Goal: Task Accomplishment & Management: Use online tool/utility

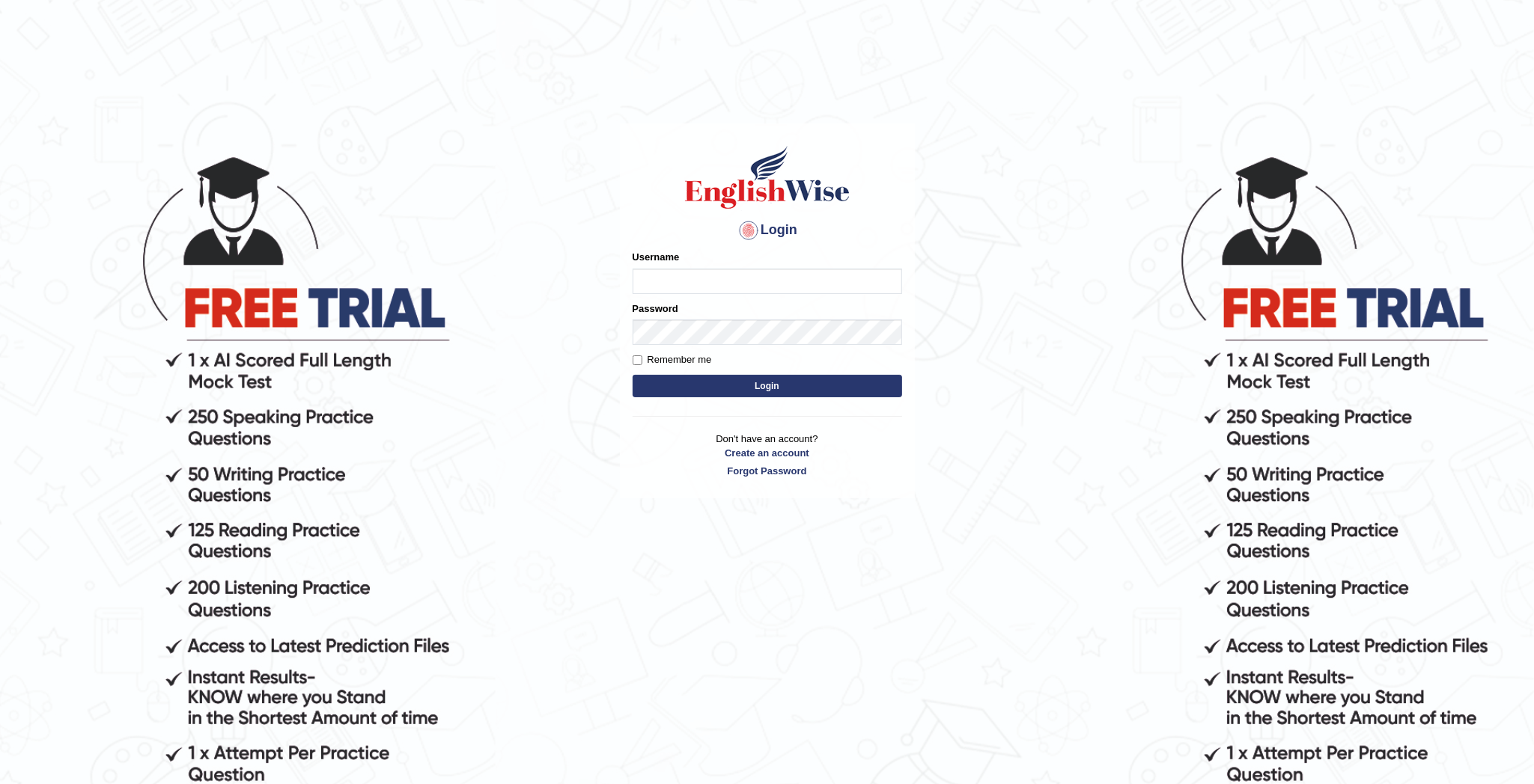
type input "MANPREET10"
click at [741, 281] on input "MANPREET10" at bounding box center [767, 281] width 269 height 26
click at [633, 375] on button "Login" at bounding box center [767, 386] width 269 height 22
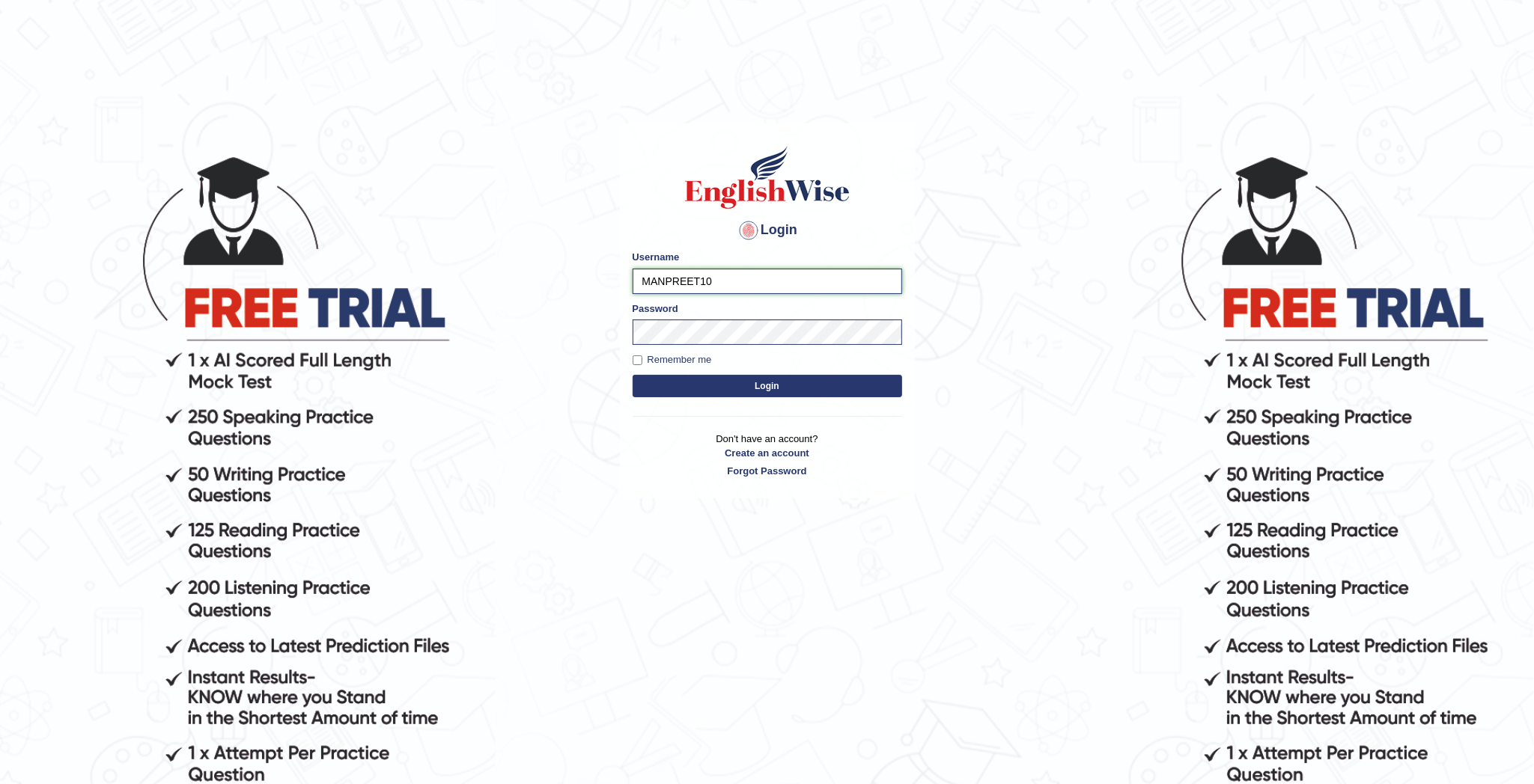
click at [633, 375] on button "Login" at bounding box center [767, 386] width 269 height 22
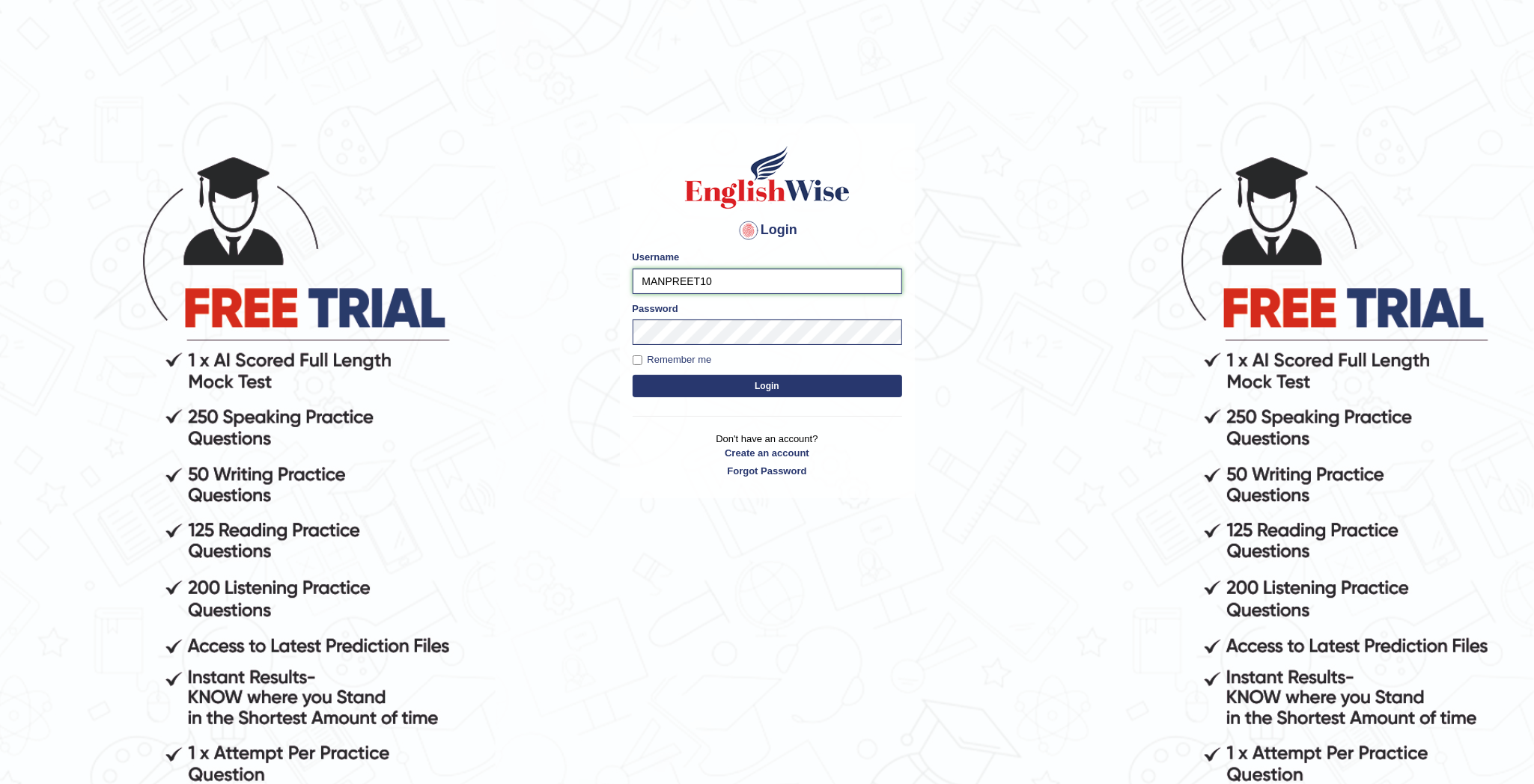
click at [633, 375] on button "Login" at bounding box center [767, 386] width 269 height 22
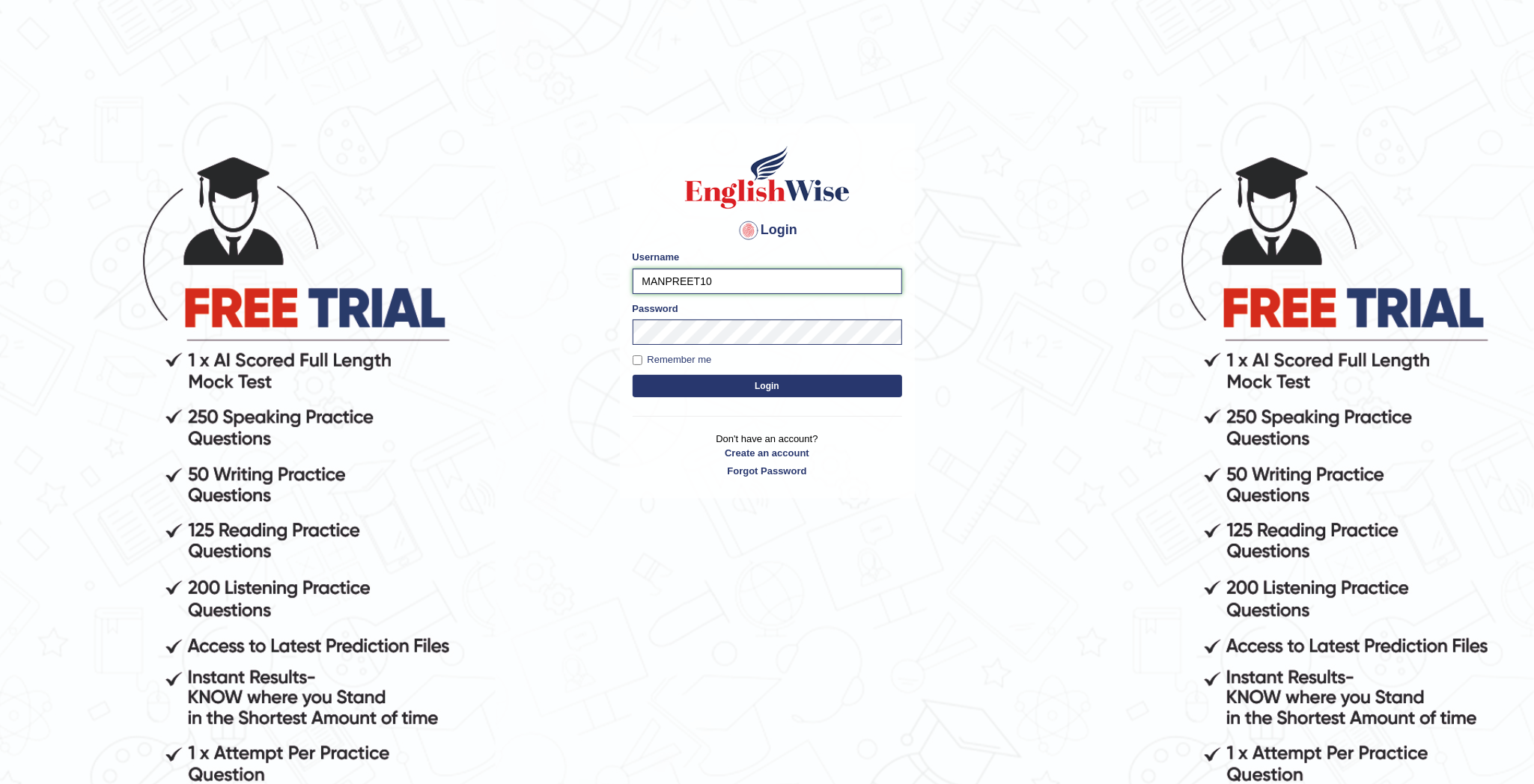
click at [633, 375] on button "Login" at bounding box center [767, 386] width 269 height 22
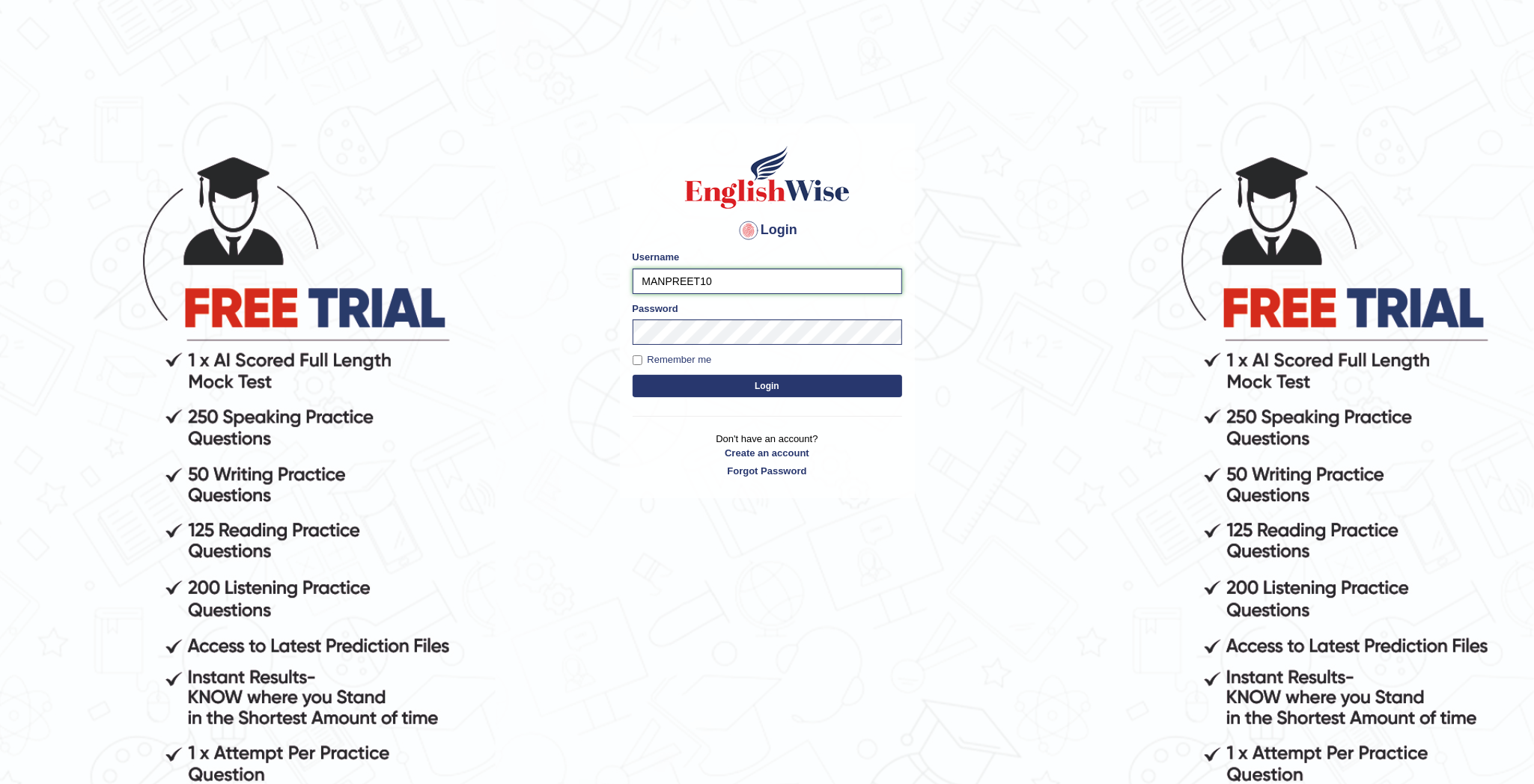
click at [633, 375] on button "Login" at bounding box center [767, 386] width 269 height 22
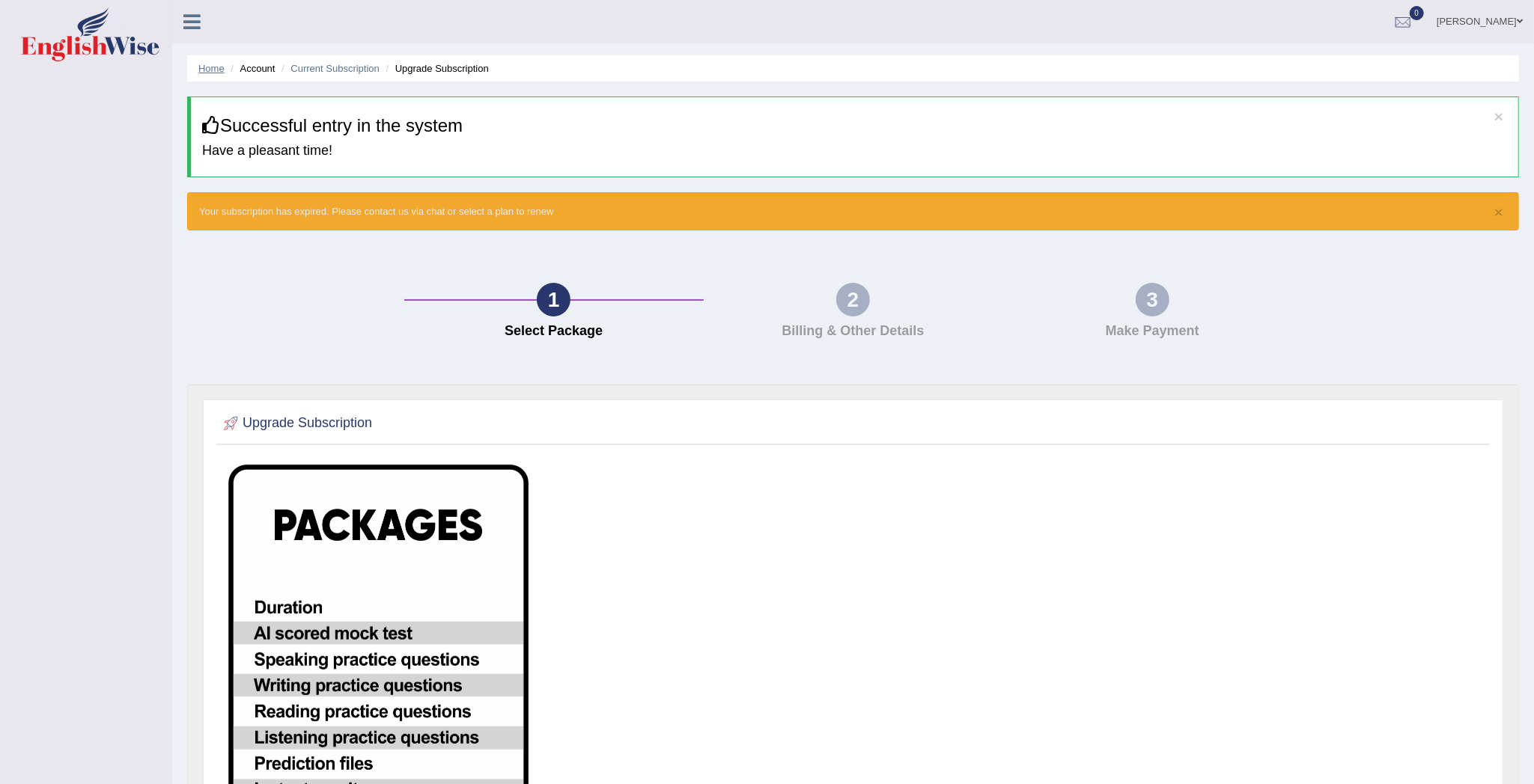
click at [203, 70] on link "Home" at bounding box center [212, 68] width 26 height 12
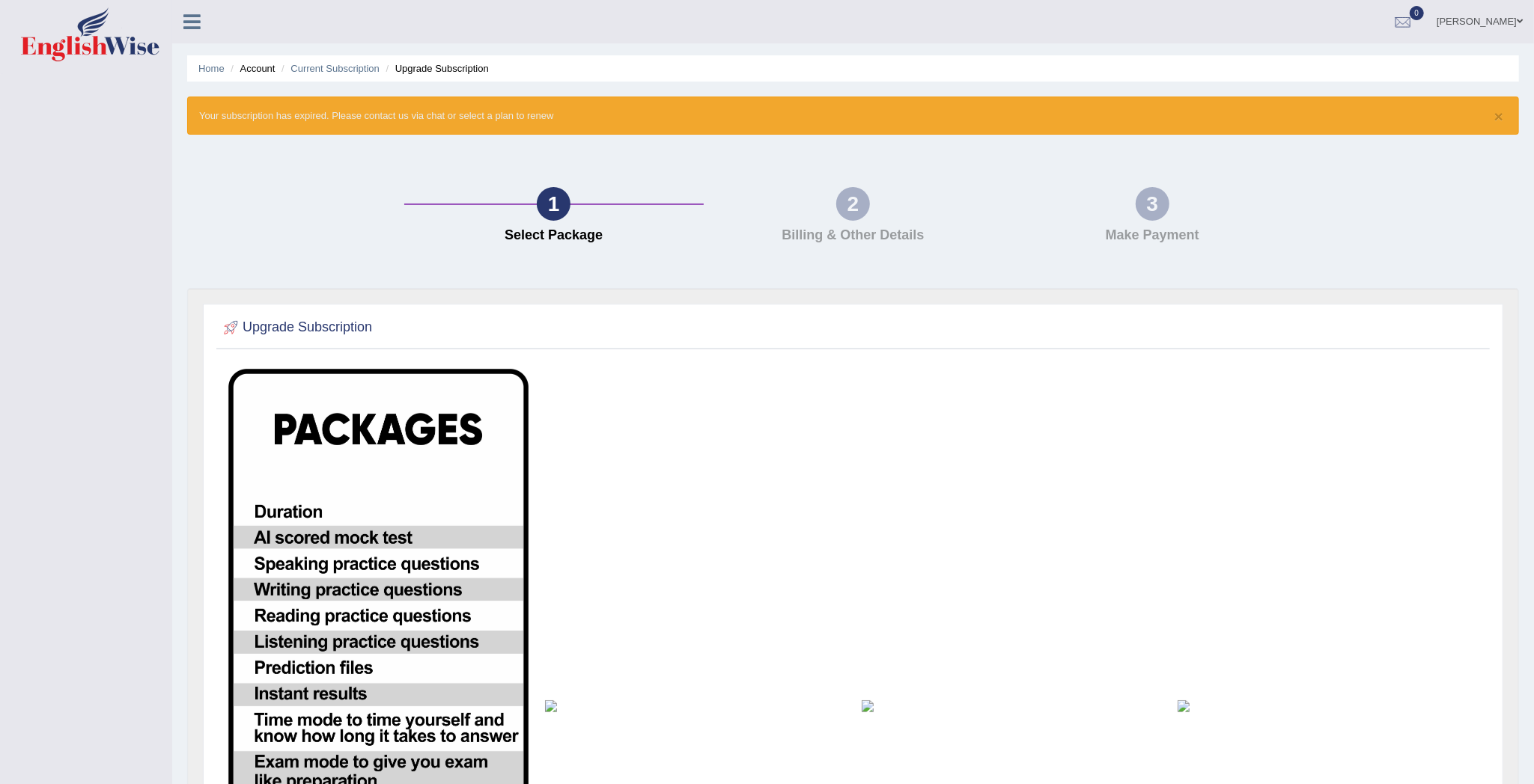
click at [360, 536] on img at bounding box center [378, 706] width 300 height 675
click at [210, 66] on link "Home" at bounding box center [212, 68] width 26 height 12
click at [564, 221] on div "1 Select Package" at bounding box center [554, 218] width 300 height 63
click at [552, 212] on div "1" at bounding box center [553, 203] width 34 height 34
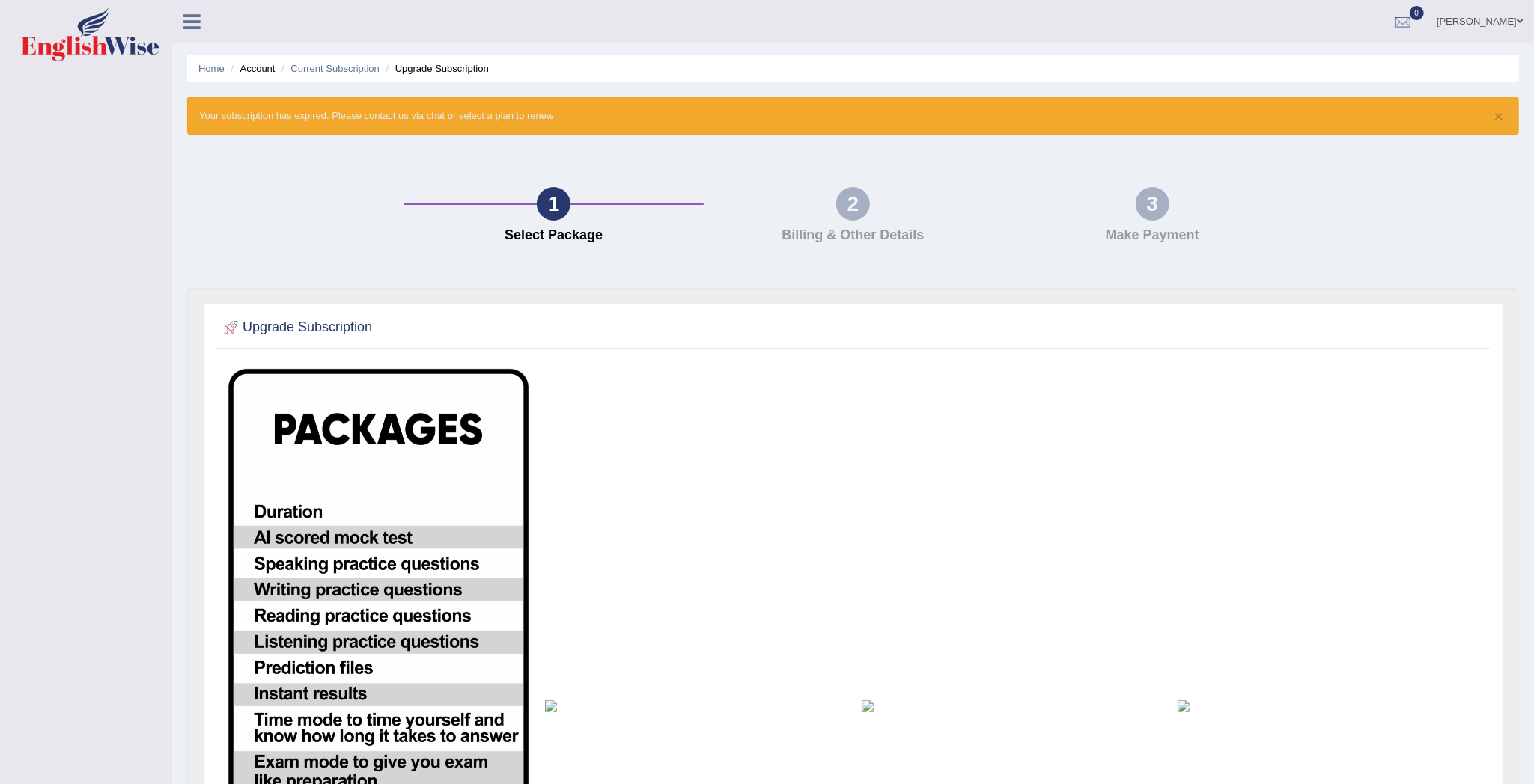
click at [552, 212] on div "1" at bounding box center [553, 203] width 34 height 34
click at [867, 204] on div "2" at bounding box center [853, 203] width 34 height 34
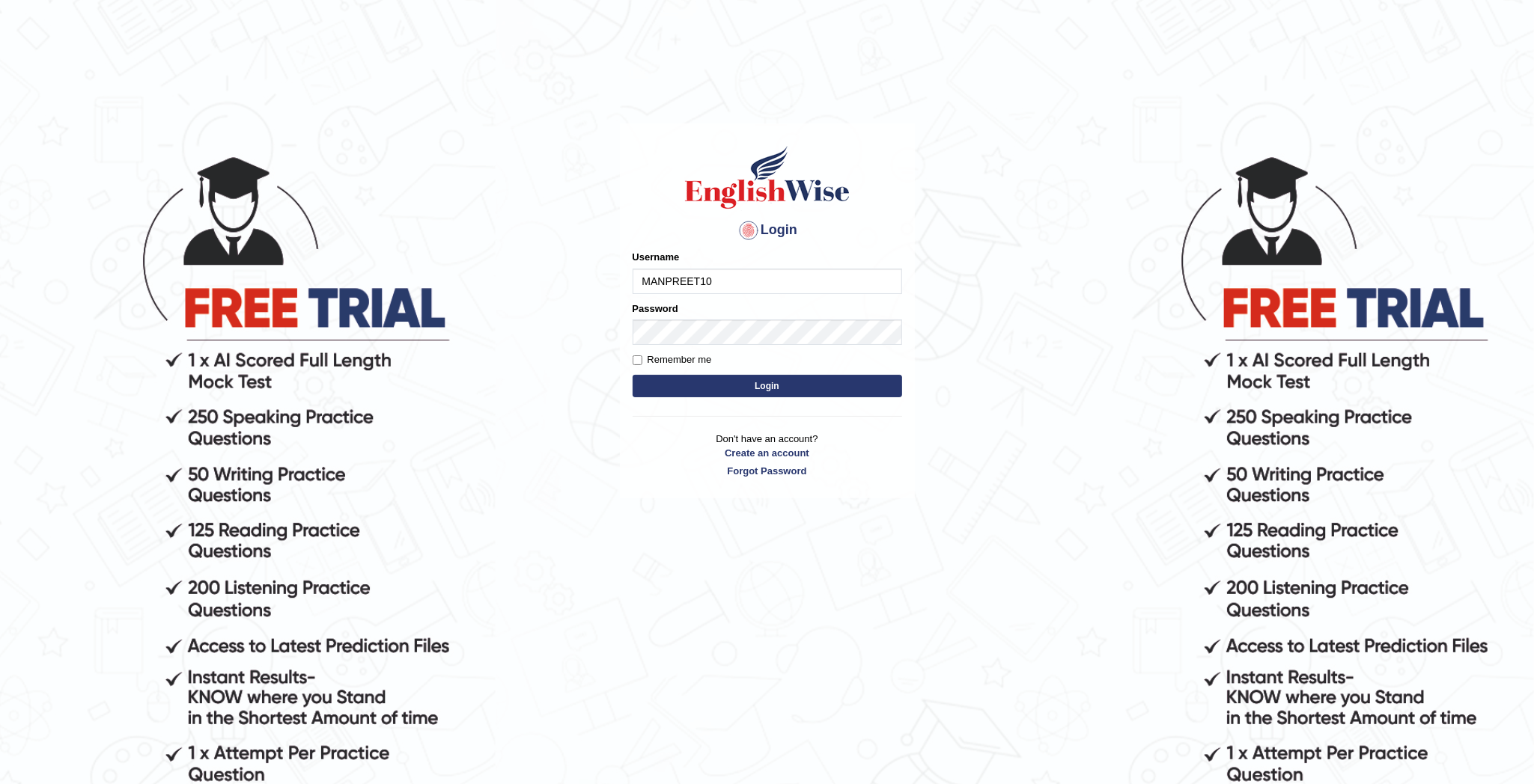
click at [740, 283] on input "MANPREET10" at bounding box center [767, 281] width 269 height 26
type input "M"
type input "deepika_online"
click at [725, 383] on button "Login" at bounding box center [767, 386] width 269 height 22
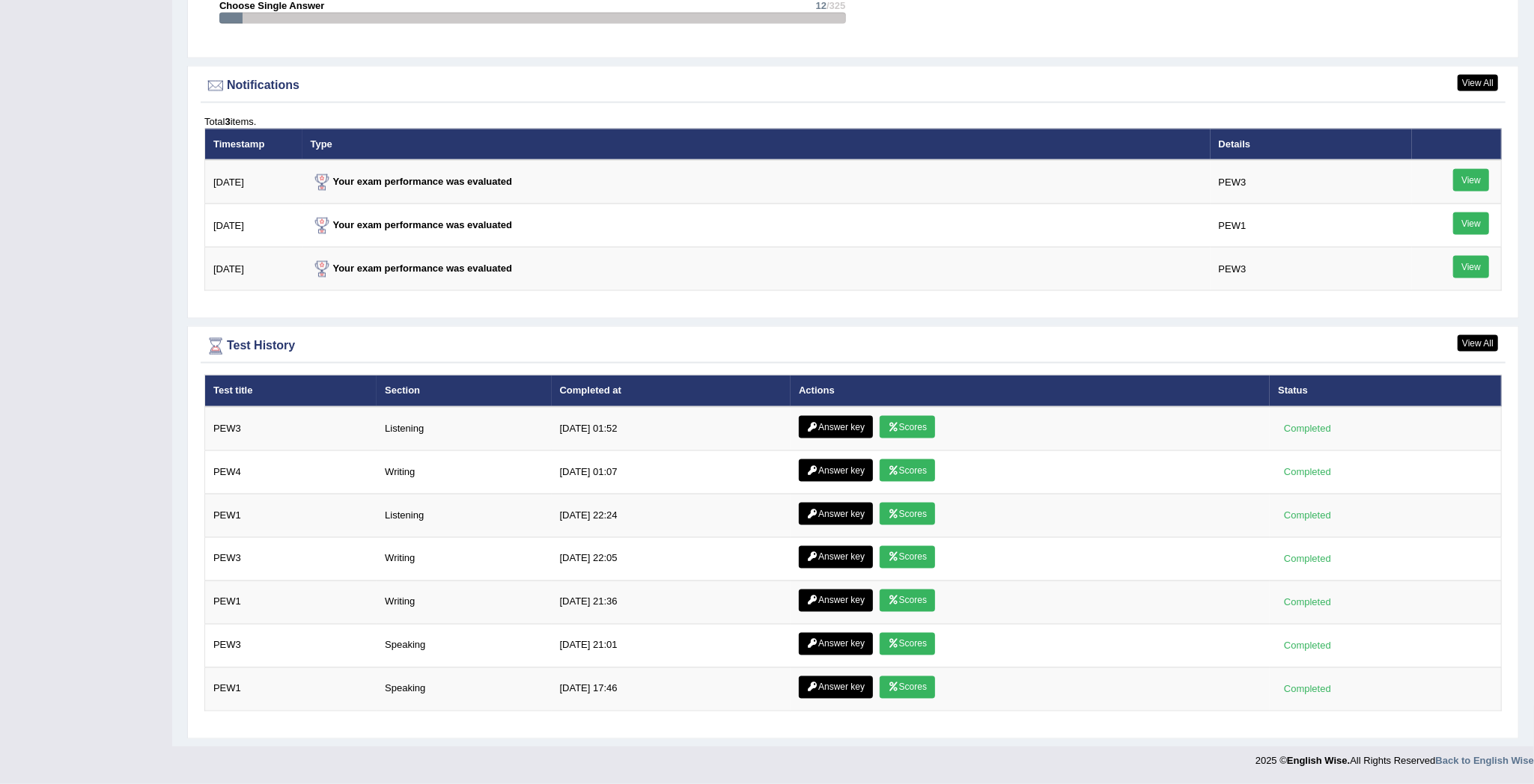
scroll to position [1775, 0]
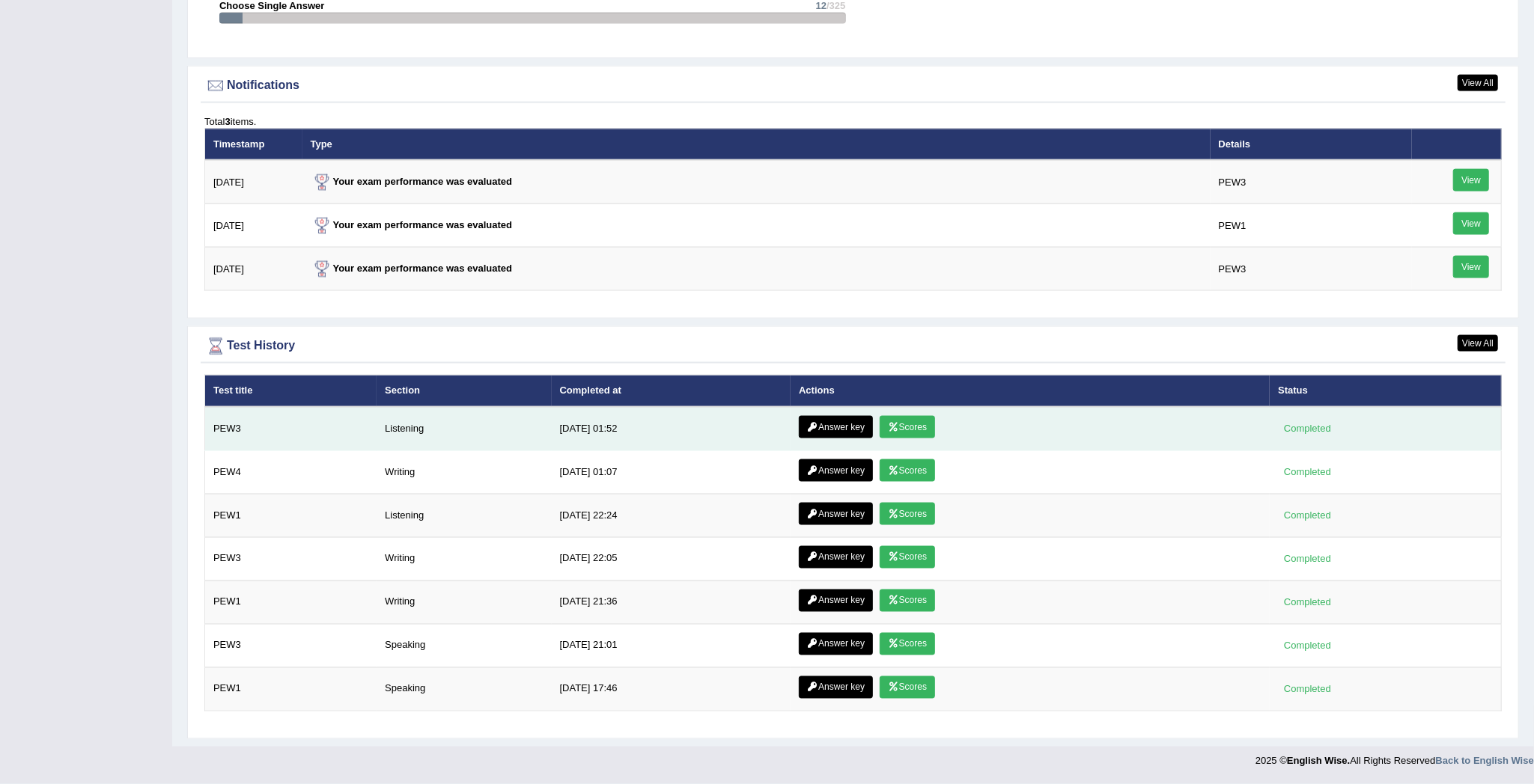
click at [904, 416] on link "Scores" at bounding box center [907, 427] width 55 height 22
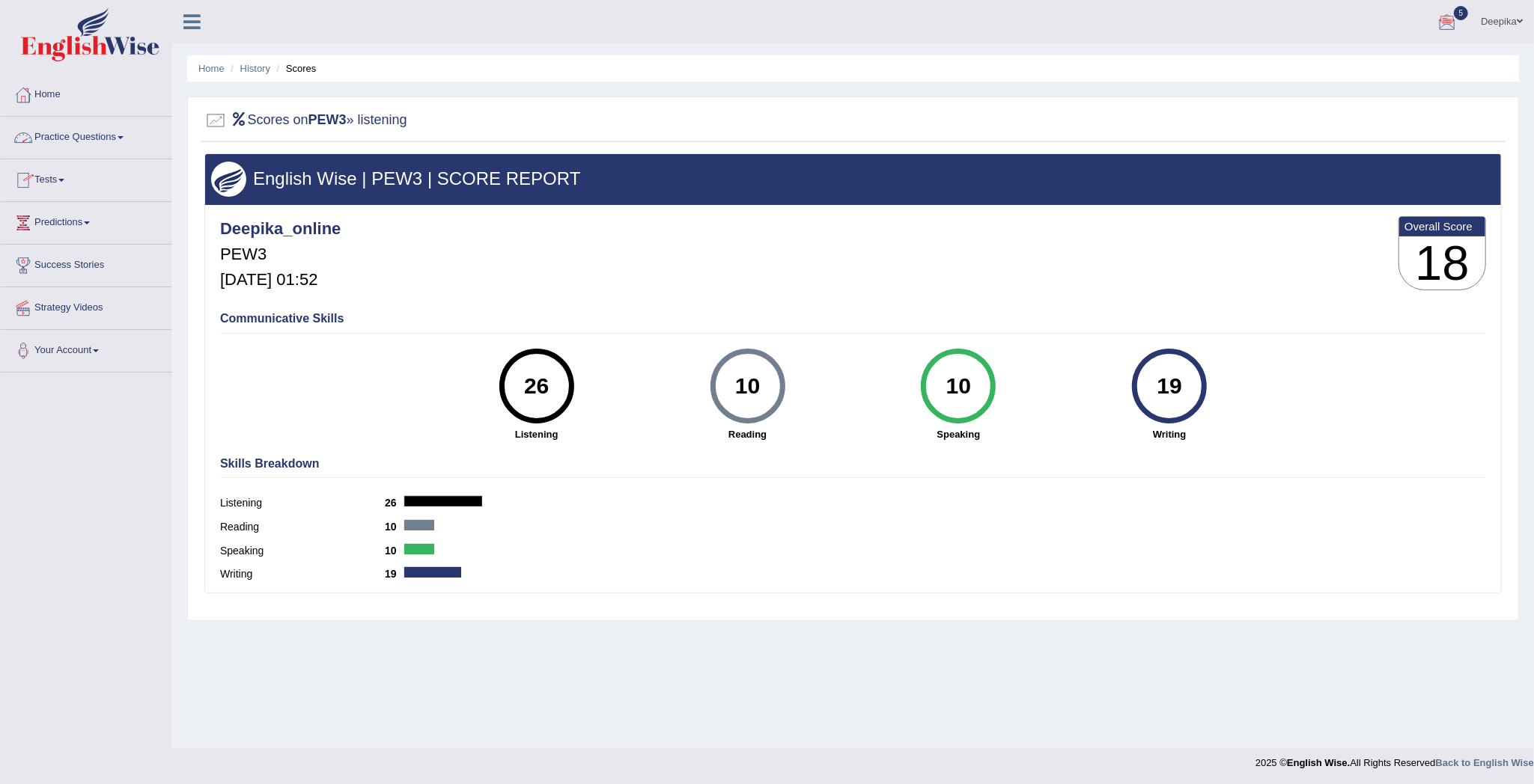
click at [121, 135] on link "Practice Questions" at bounding box center [86, 135] width 170 height 37
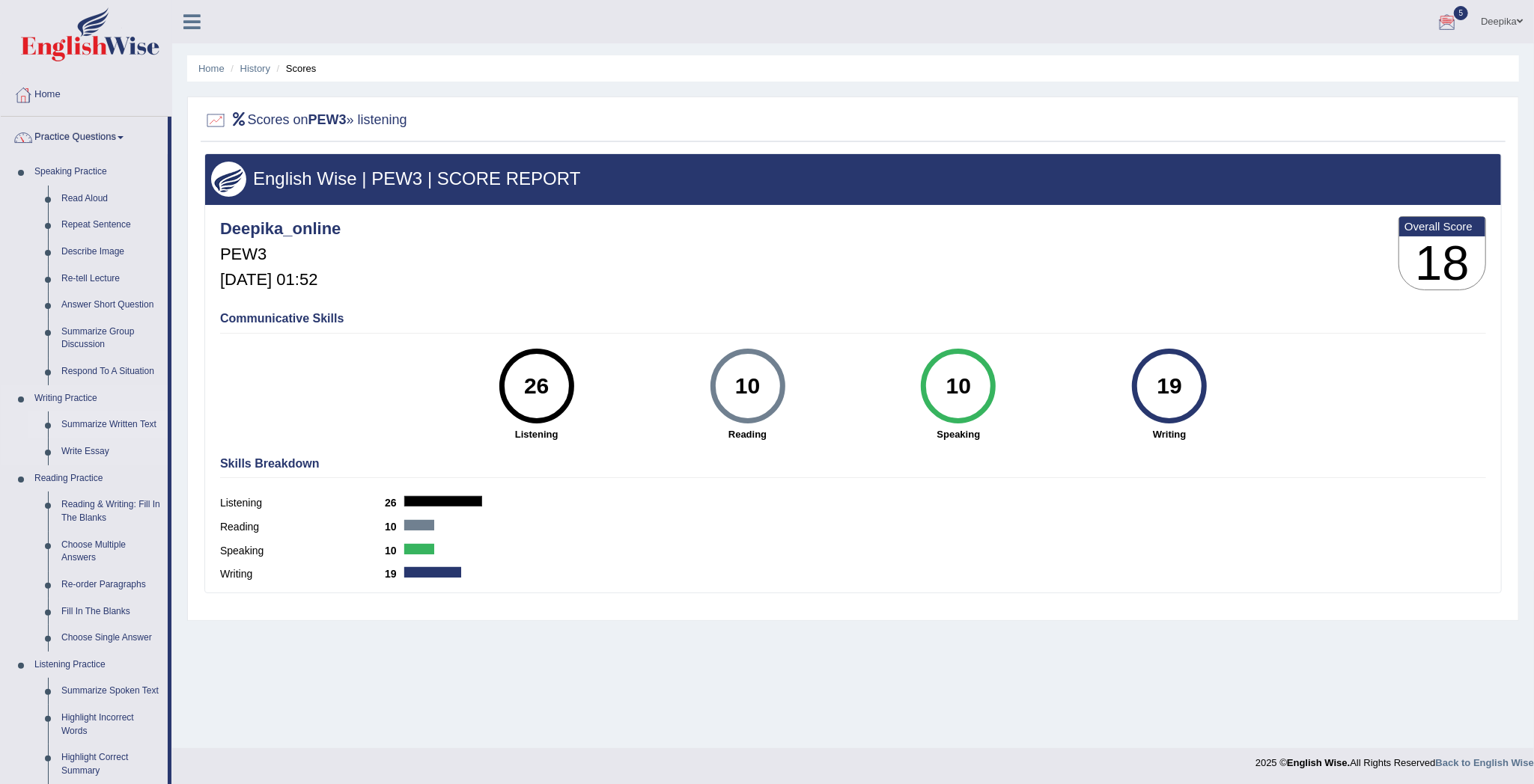
click at [91, 428] on link "Summarize Written Text" at bounding box center [110, 424] width 113 height 27
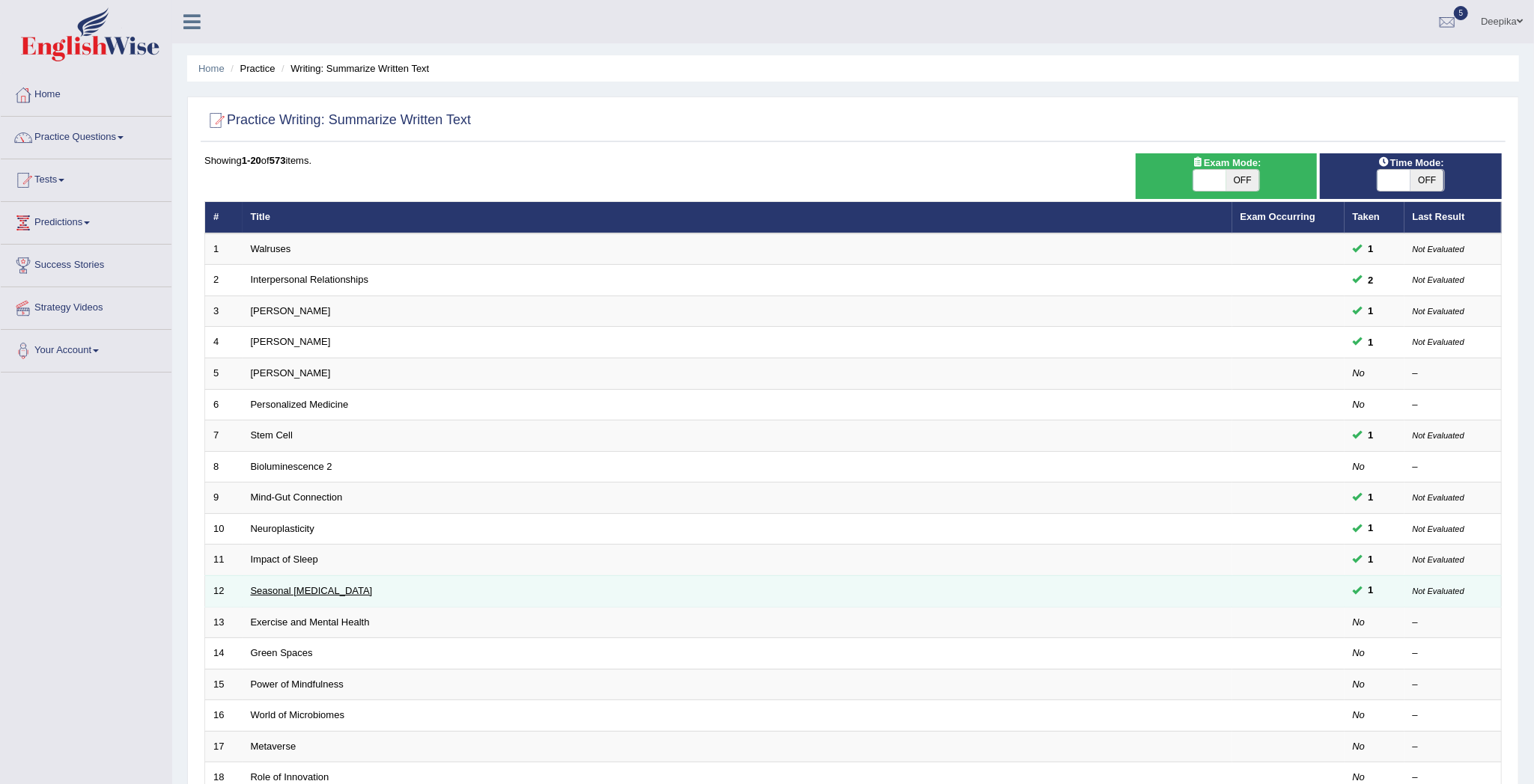
click at [291, 592] on link "Seasonal [MEDICAL_DATA]" at bounding box center [312, 591] width 122 height 12
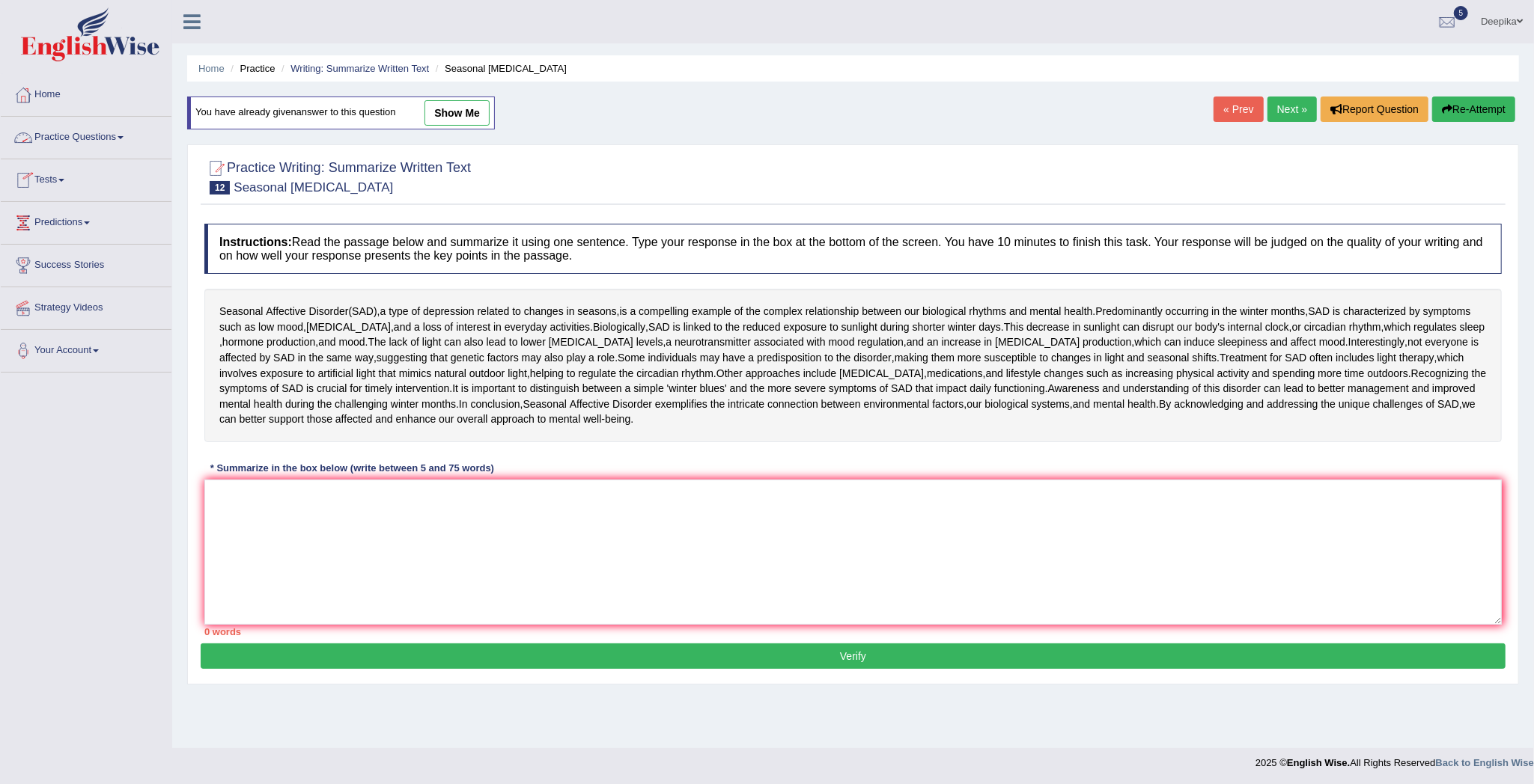
click at [124, 141] on link "Practice Questions" at bounding box center [86, 135] width 170 height 37
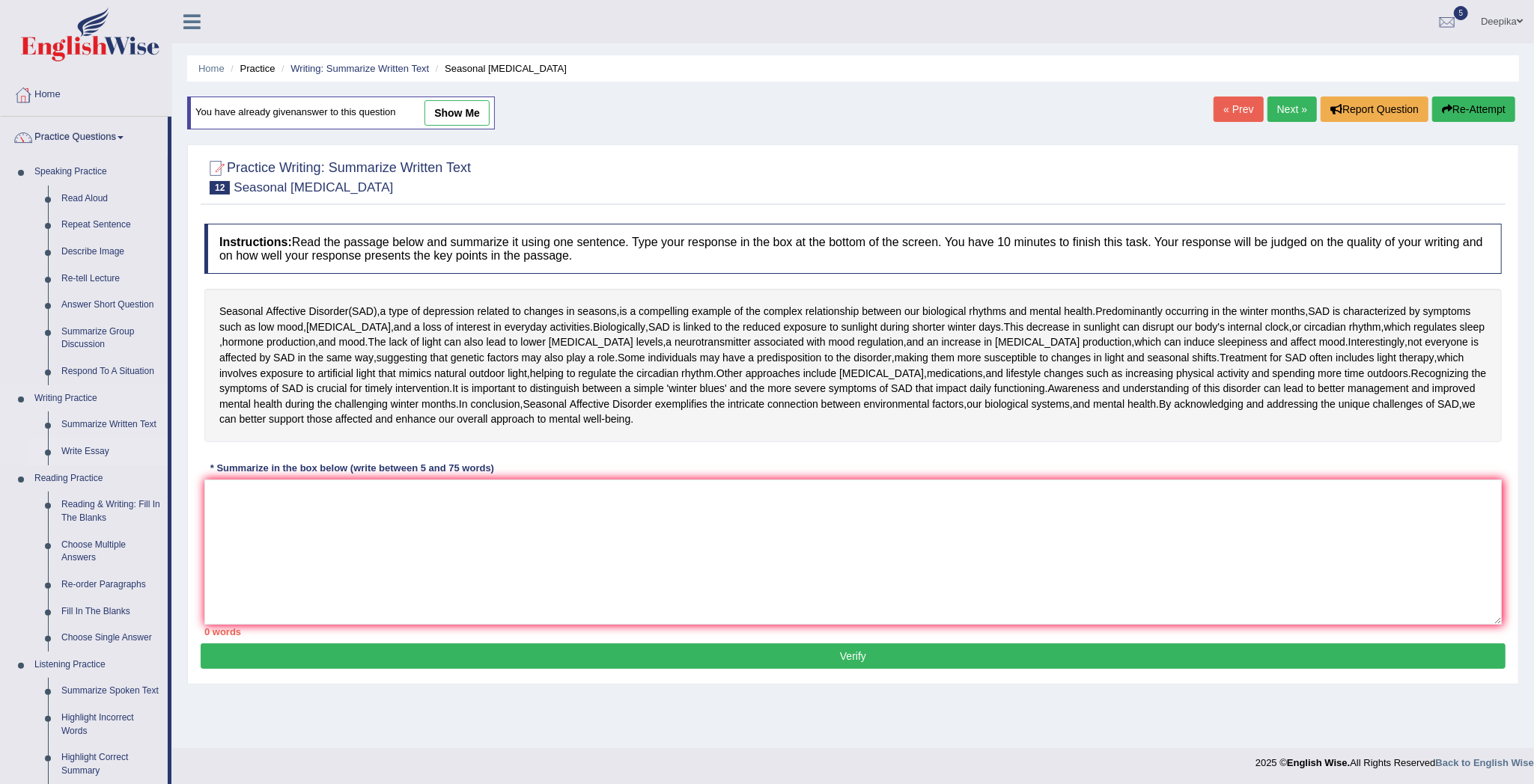
click at [67, 451] on link "Write Essay" at bounding box center [110, 452] width 113 height 27
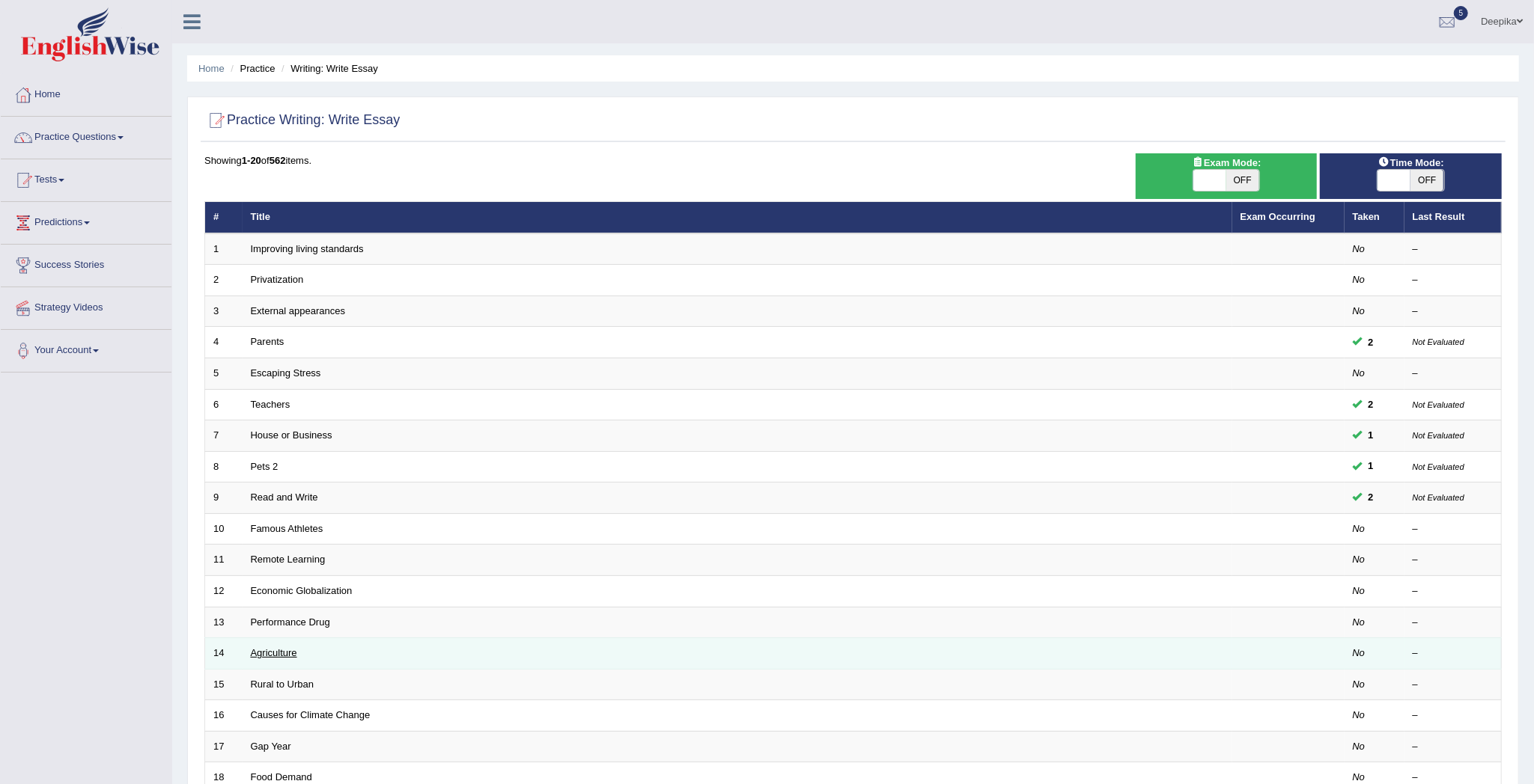
click at [274, 656] on link "Agriculture" at bounding box center [274, 653] width 46 height 12
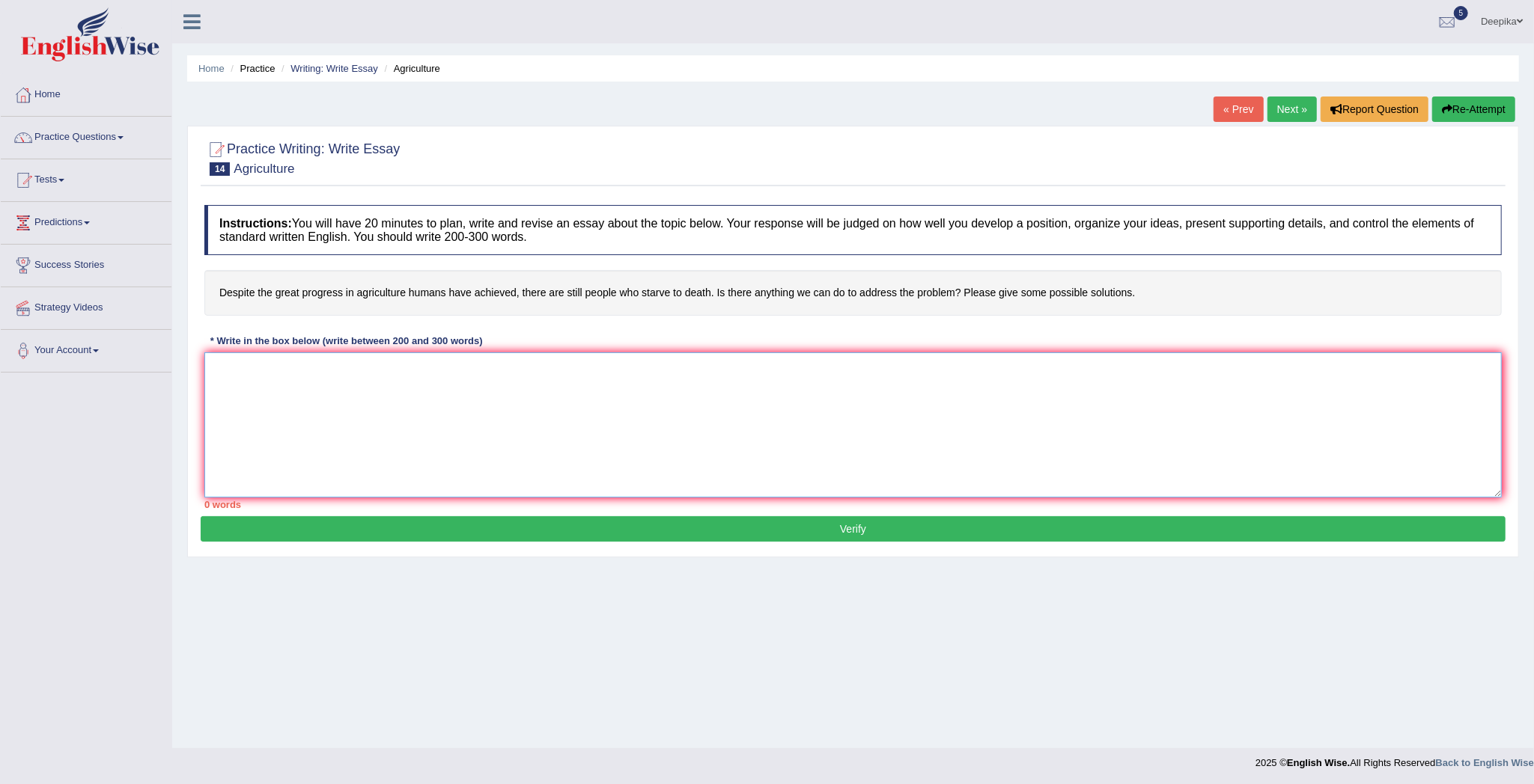
click at [214, 378] on textarea at bounding box center [853, 424] width 1297 height 145
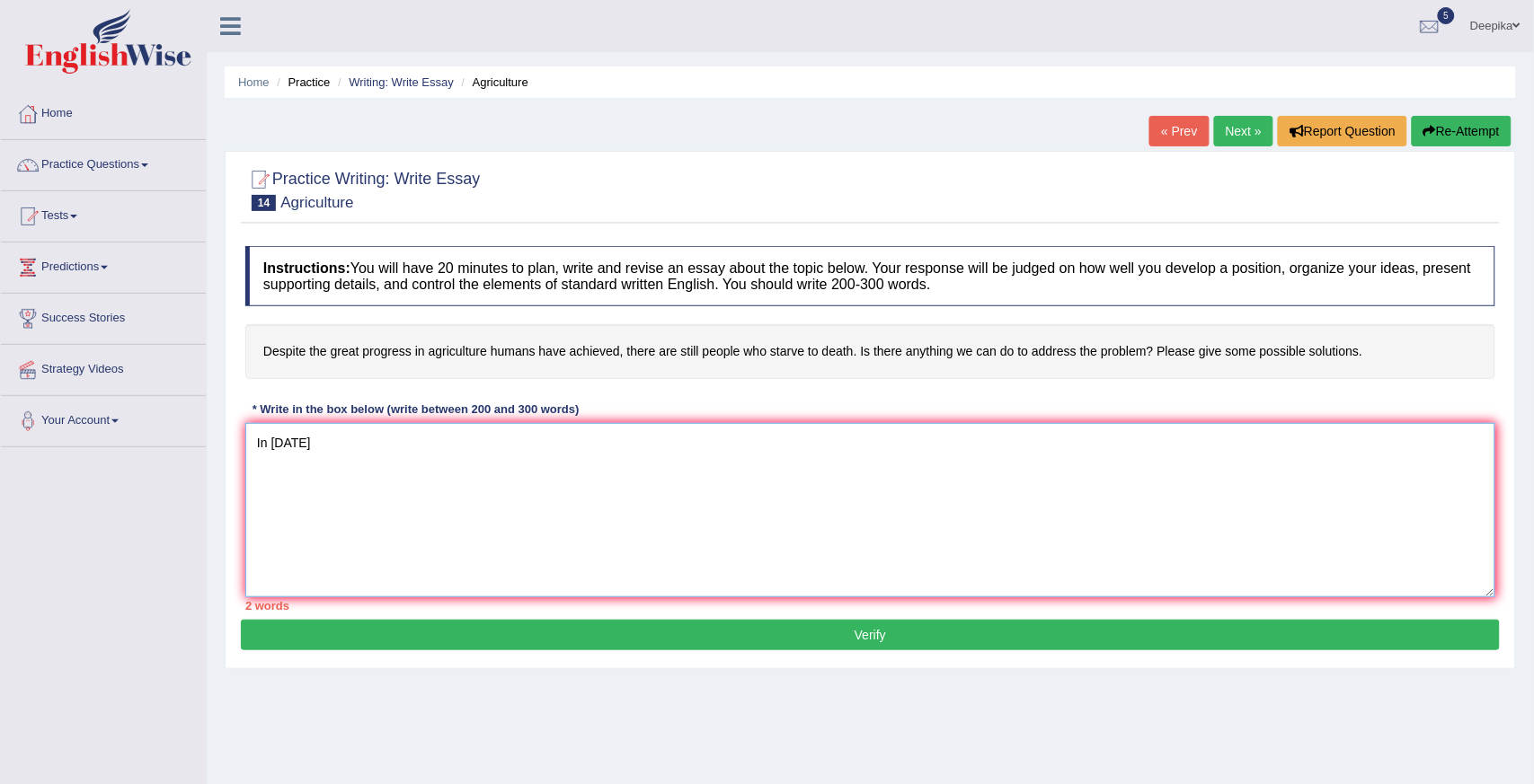
click at [308, 445] on textarea "In today" at bounding box center [869, 510] width 1250 height 174
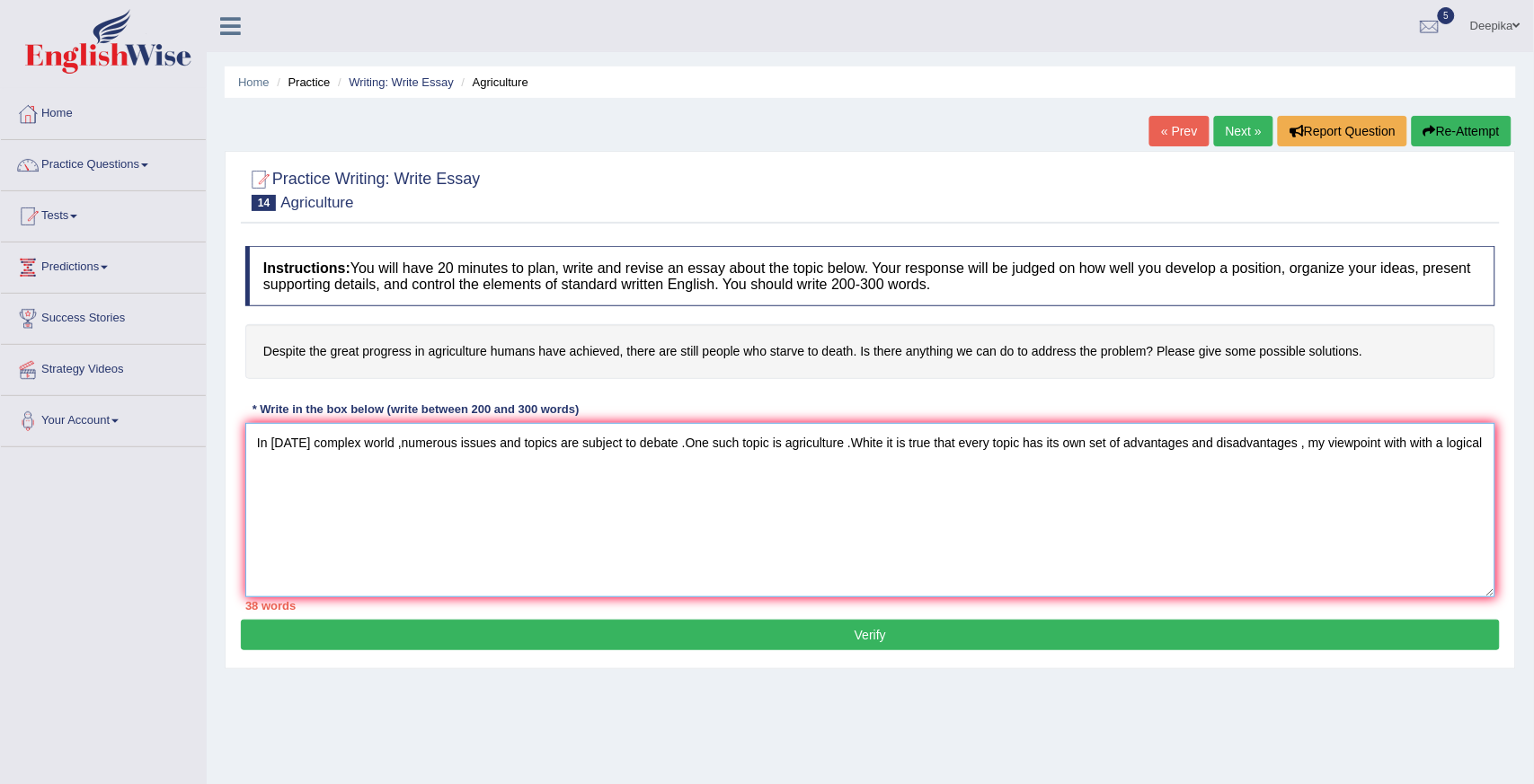
click at [264, 474] on textarea "In today's complex world ,numerous issues and topics are subject to debate .One…" at bounding box center [869, 510] width 1250 height 174
click at [1487, 440] on textarea "In today's complex world ,numerous issues and topics are subject to debate .One…" at bounding box center [869, 510] width 1250 height 174
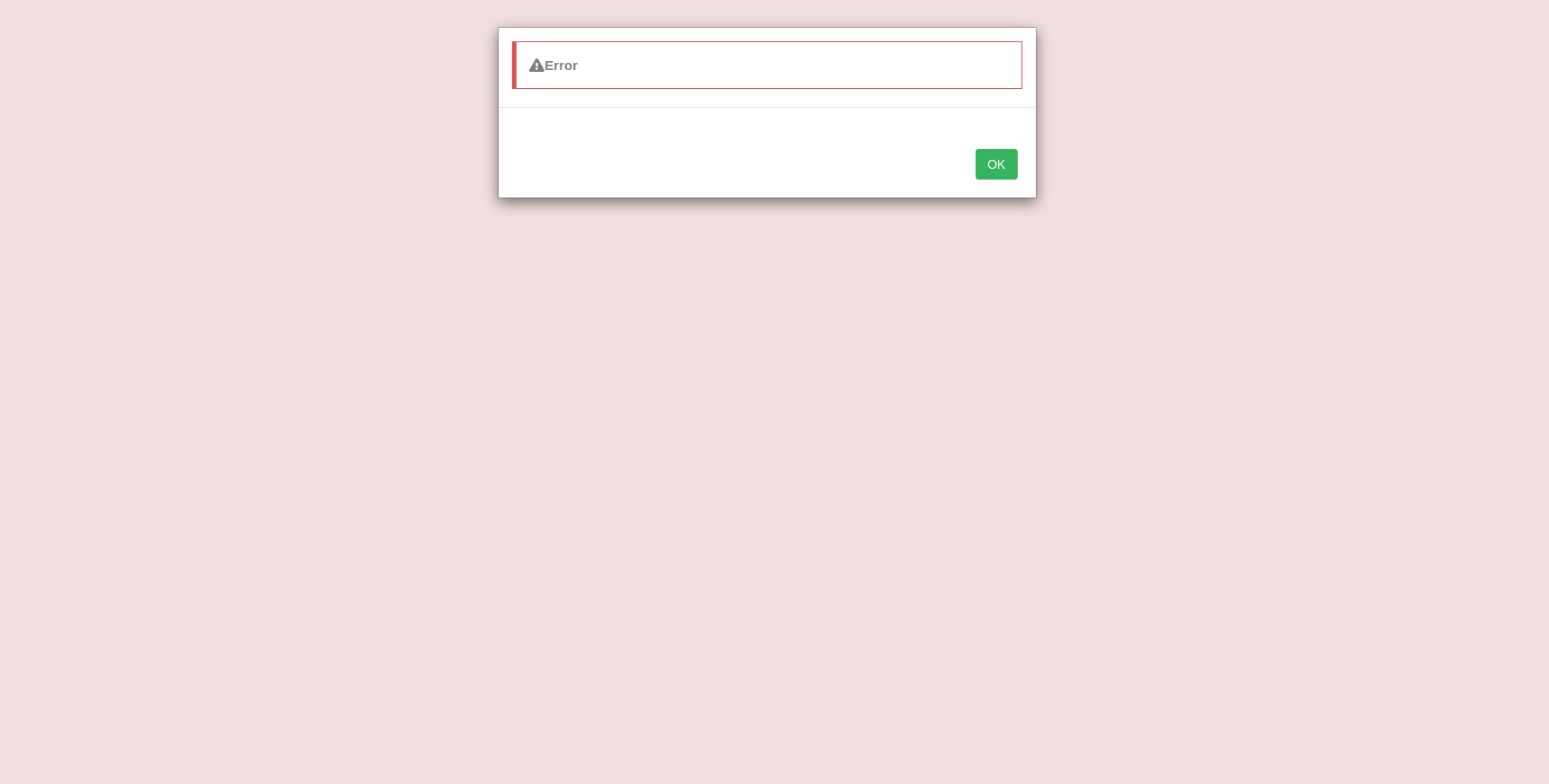
click at [998, 167] on button "OK" at bounding box center [997, 164] width 41 height 31
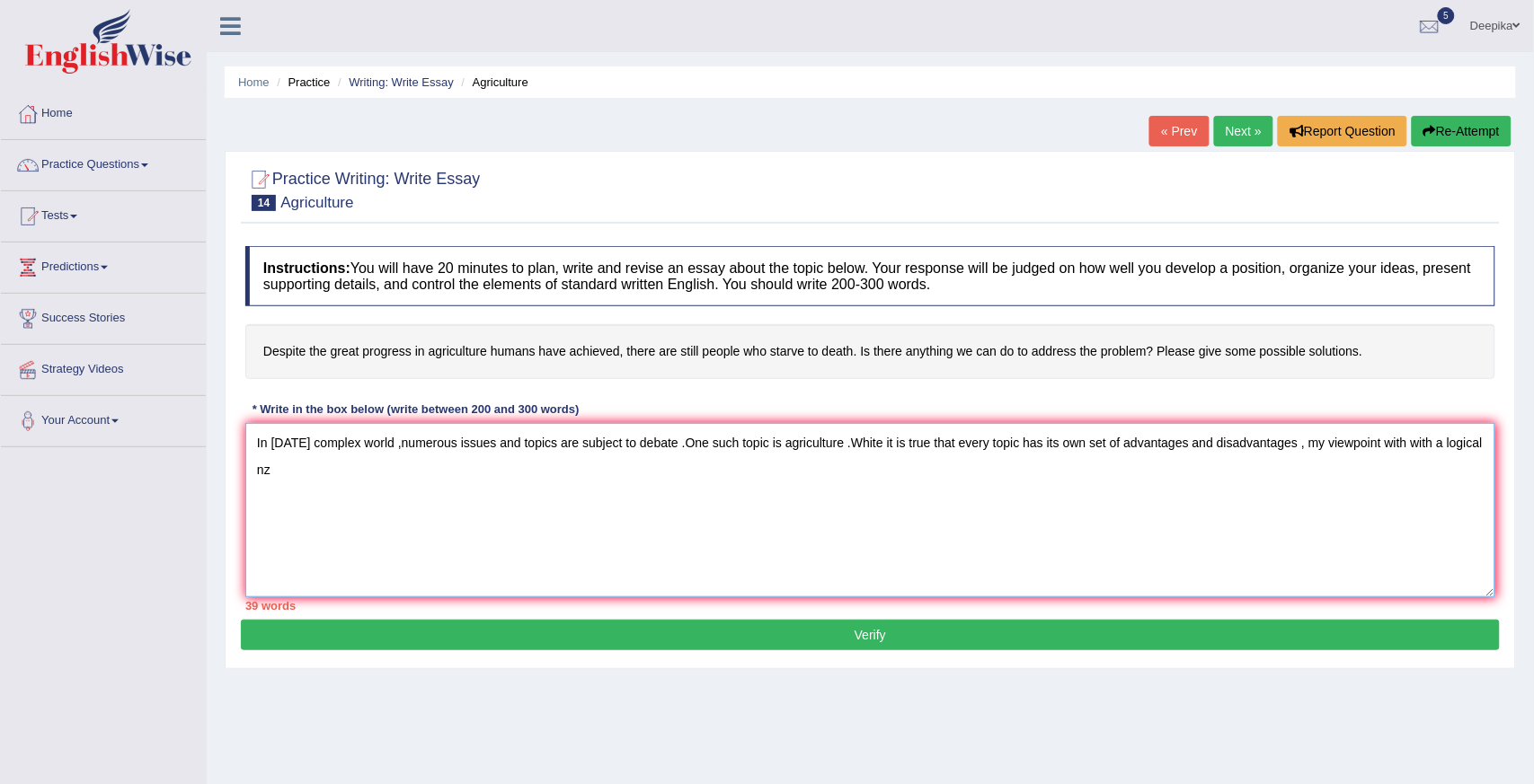
click at [284, 471] on textarea "In today's complex world ,numerous issues and topics are subject to debate .One…" at bounding box center [869, 510] width 1250 height 174
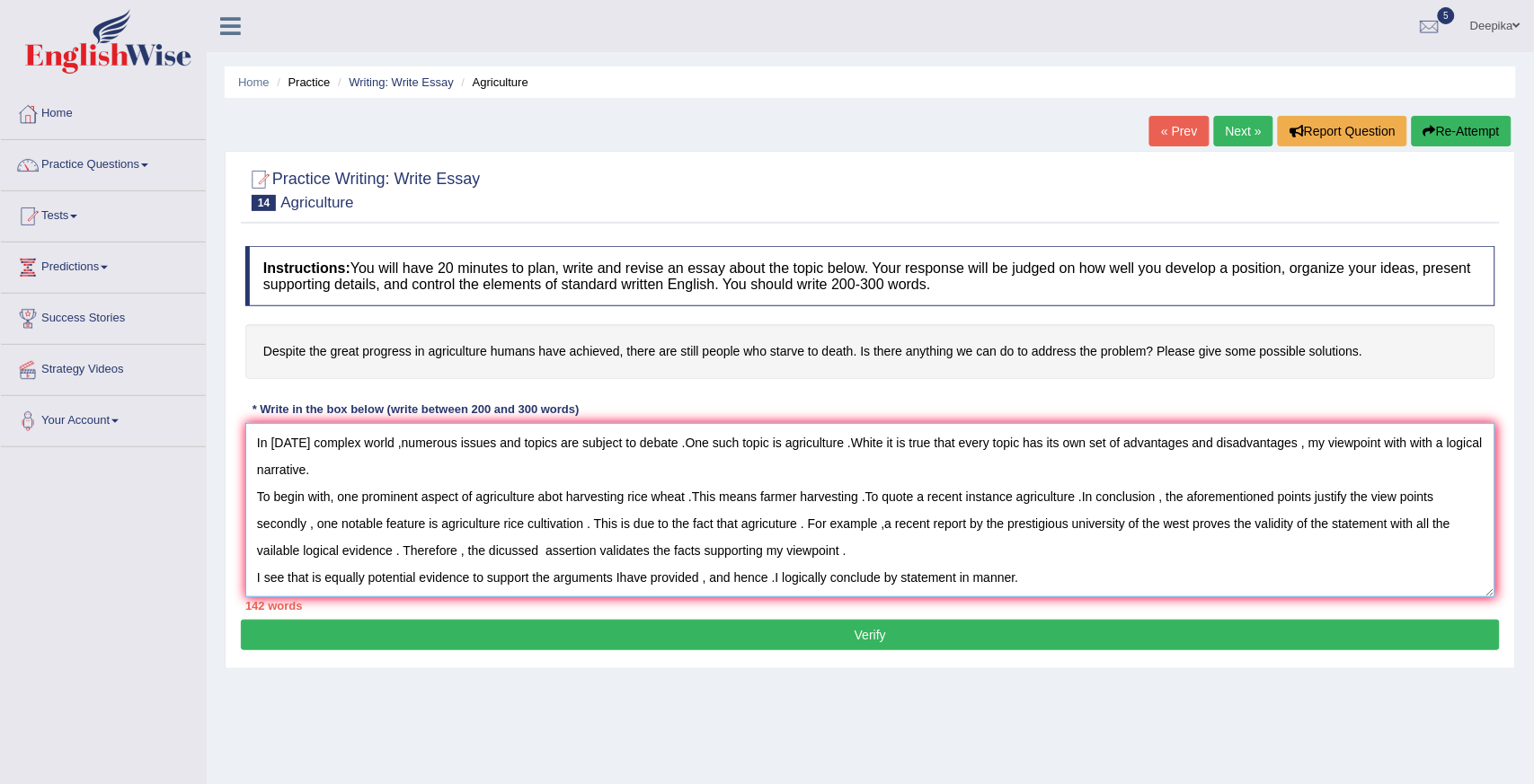
scroll to position [15, 0]
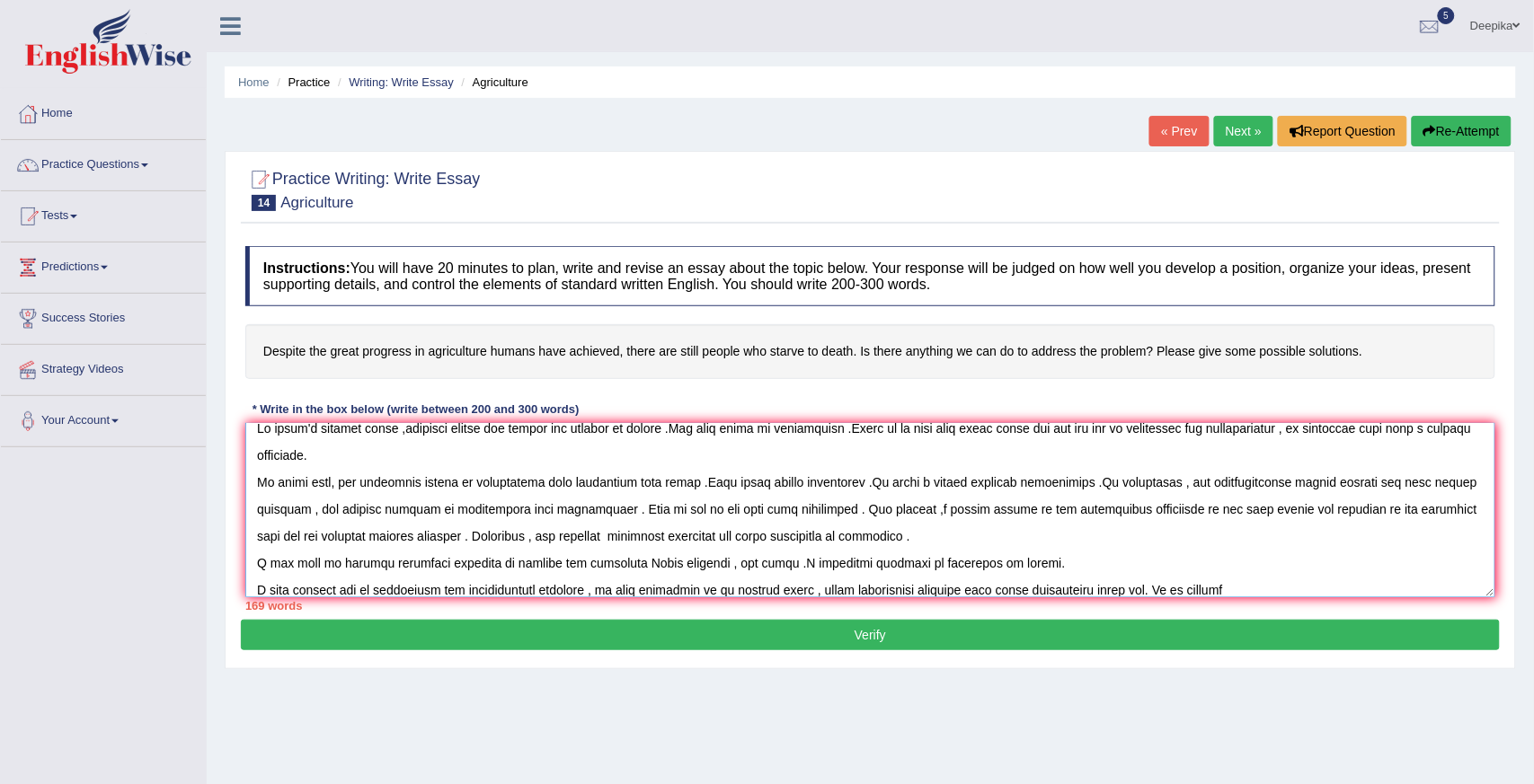
click at [284, 471] on textarea at bounding box center [869, 510] width 1250 height 174
click at [1195, 590] on textarea at bounding box center [869, 510] width 1250 height 174
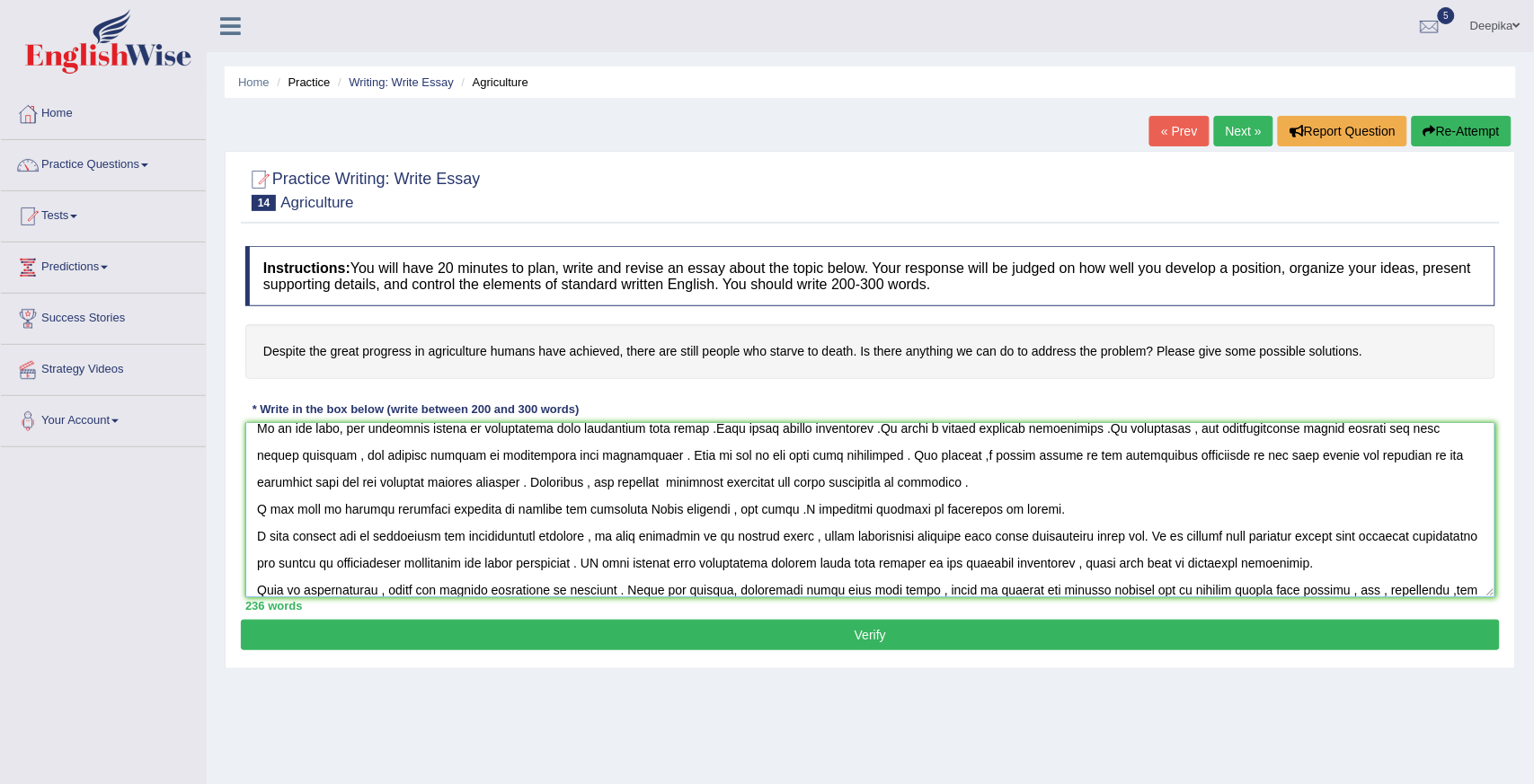
scroll to position [95, 0]
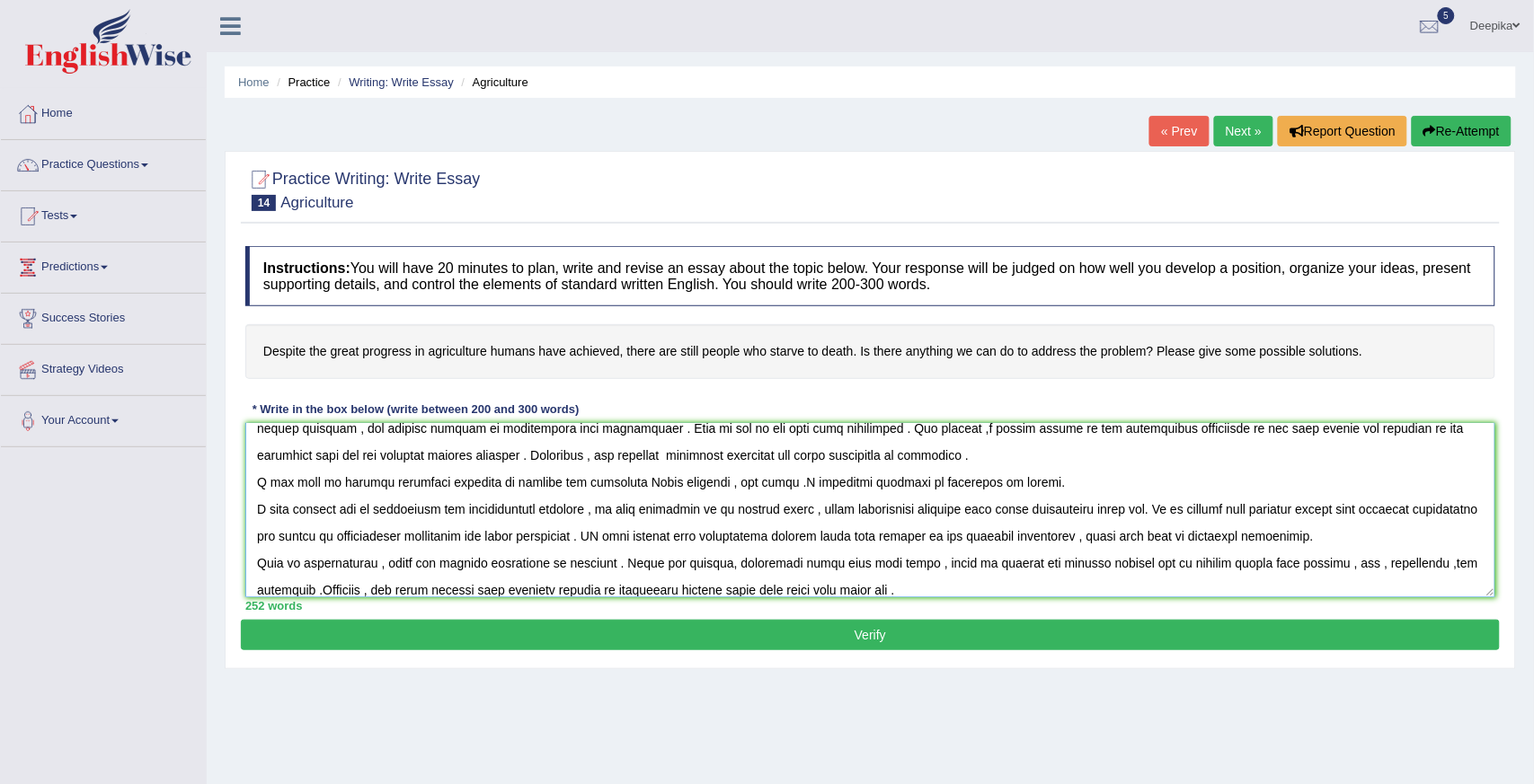
type textarea "In today's complex world ,numerous issues and topics are subject to debate .One…"
click at [886, 640] on button "Verify" at bounding box center [870, 635] width 1258 height 31
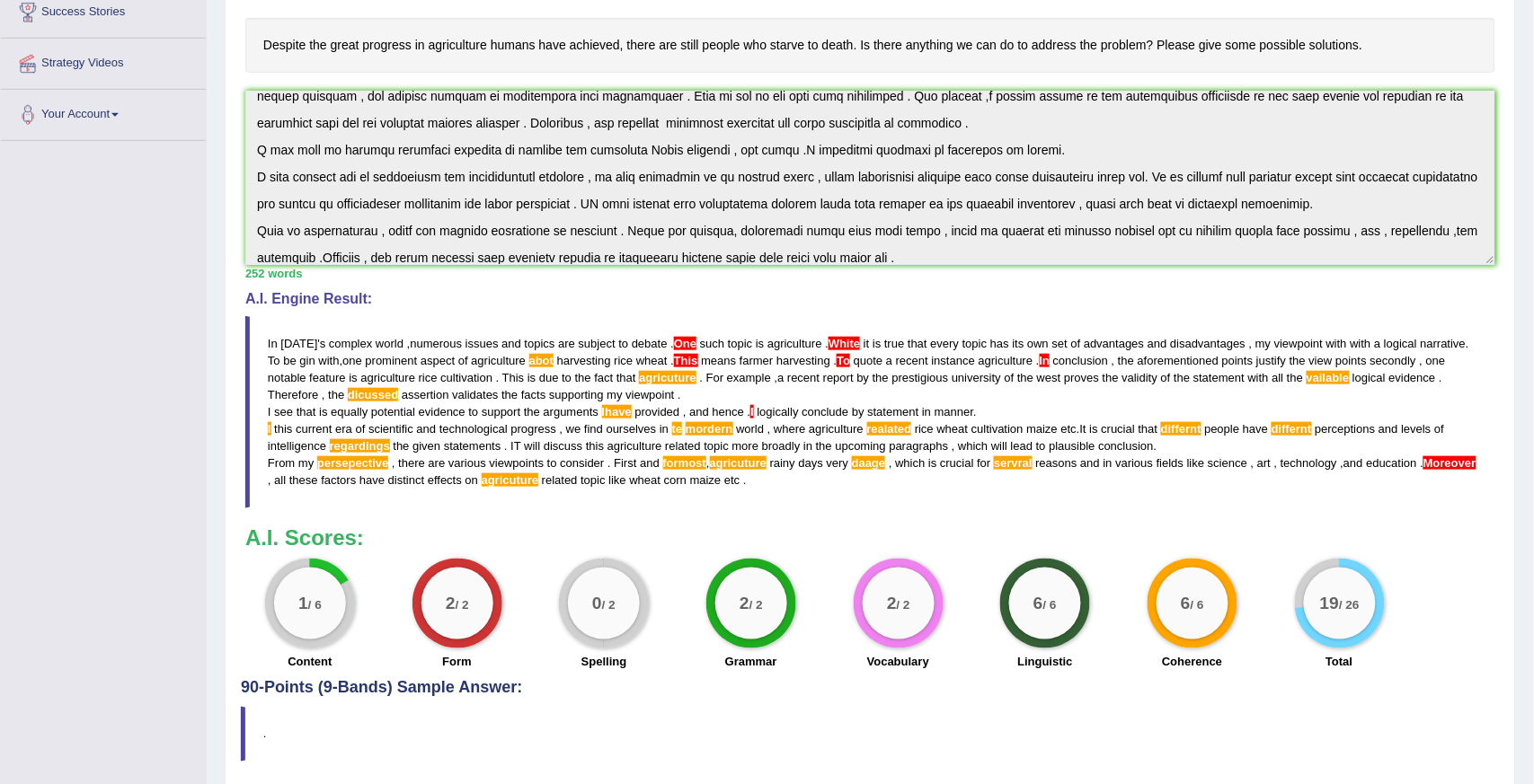
scroll to position [333, 0]
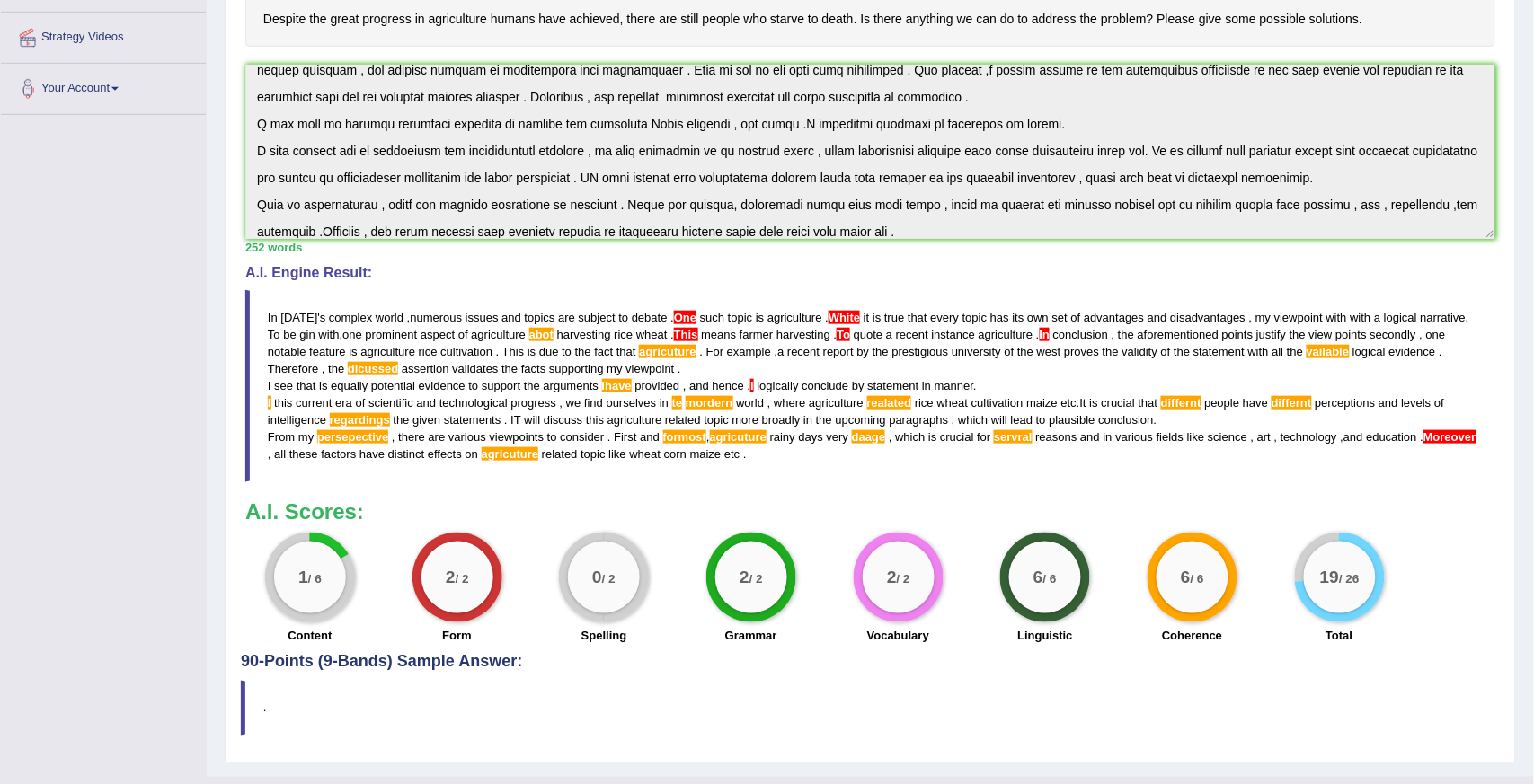
click at [1532, 48] on div "Home Practice Writing: Write Essay Agriculture « Prev Next » Report Question Re…" at bounding box center [869, 221] width 1327 height 1109
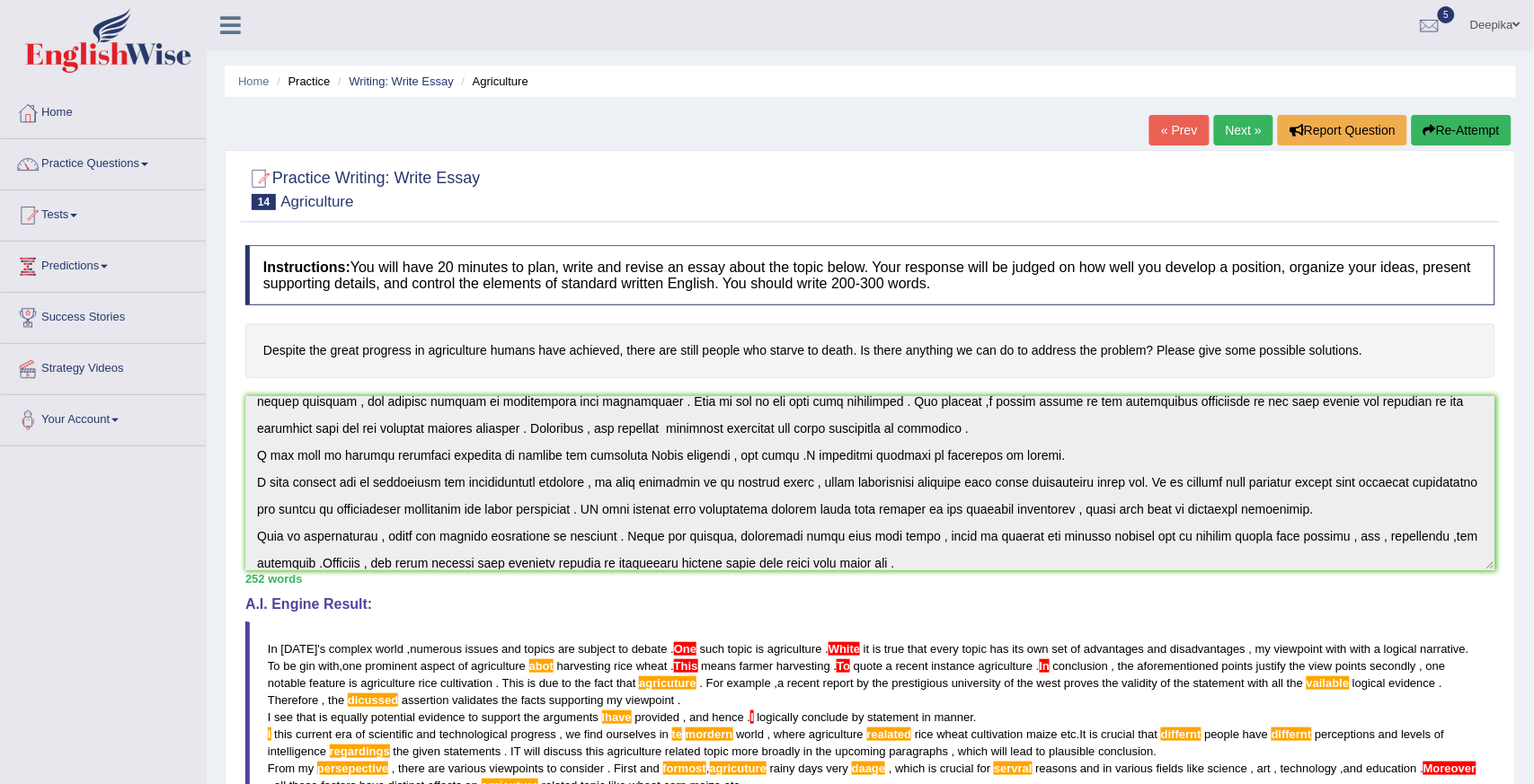
scroll to position [0, 0]
click at [147, 166] on span at bounding box center [144, 166] width 7 height 4
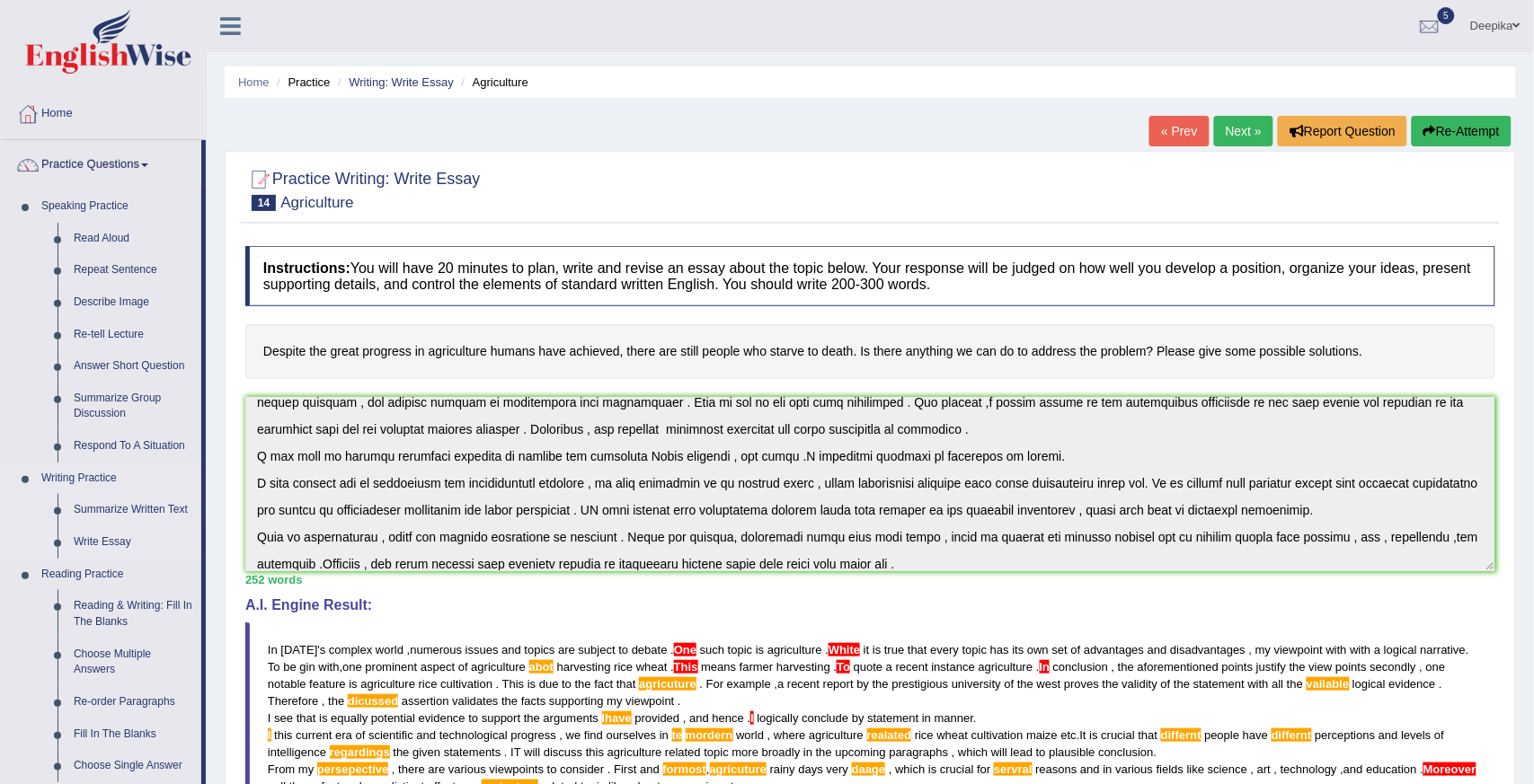
click at [85, 544] on link "Write Essay" at bounding box center [132, 542] width 135 height 33
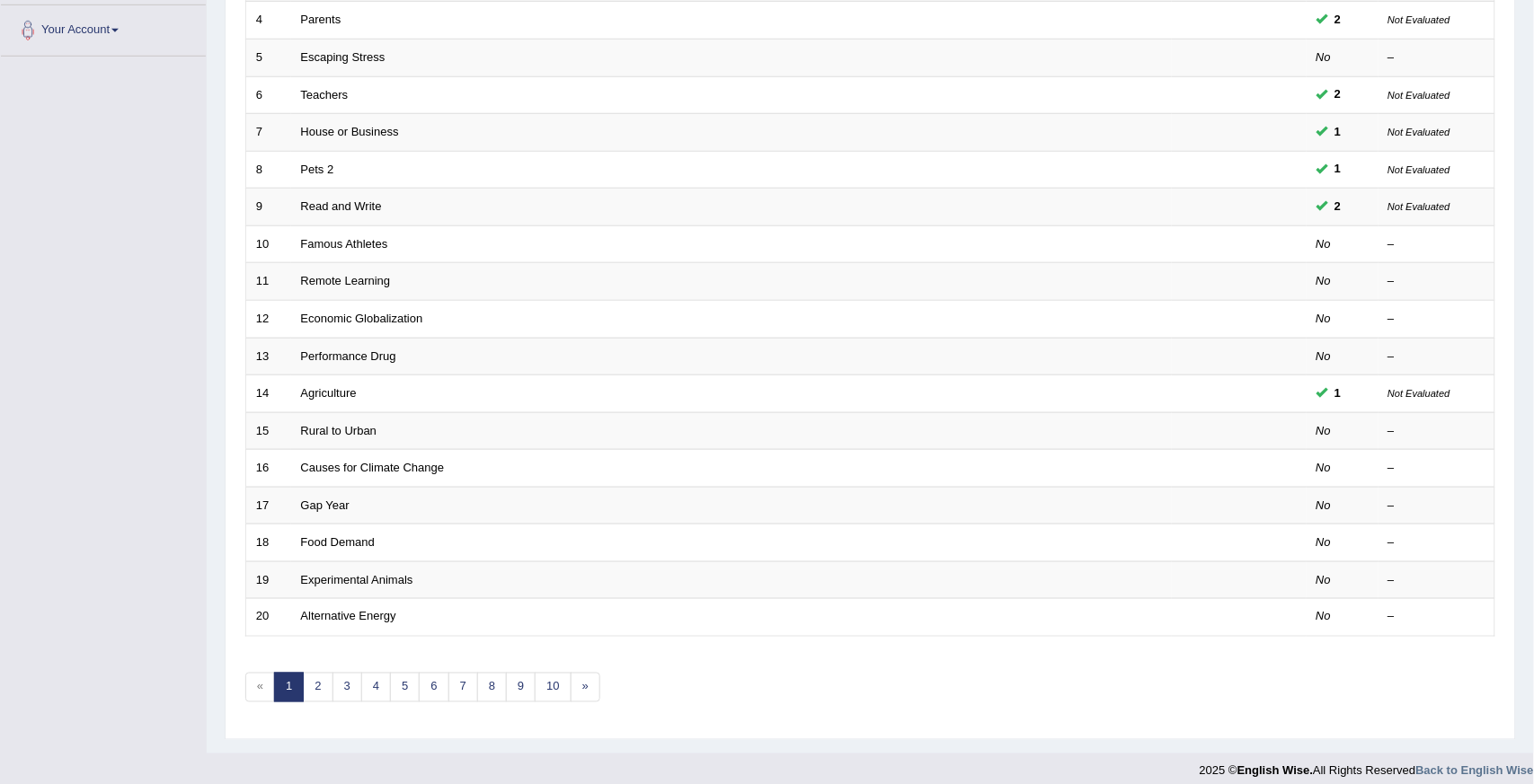
scroll to position [405, 0]
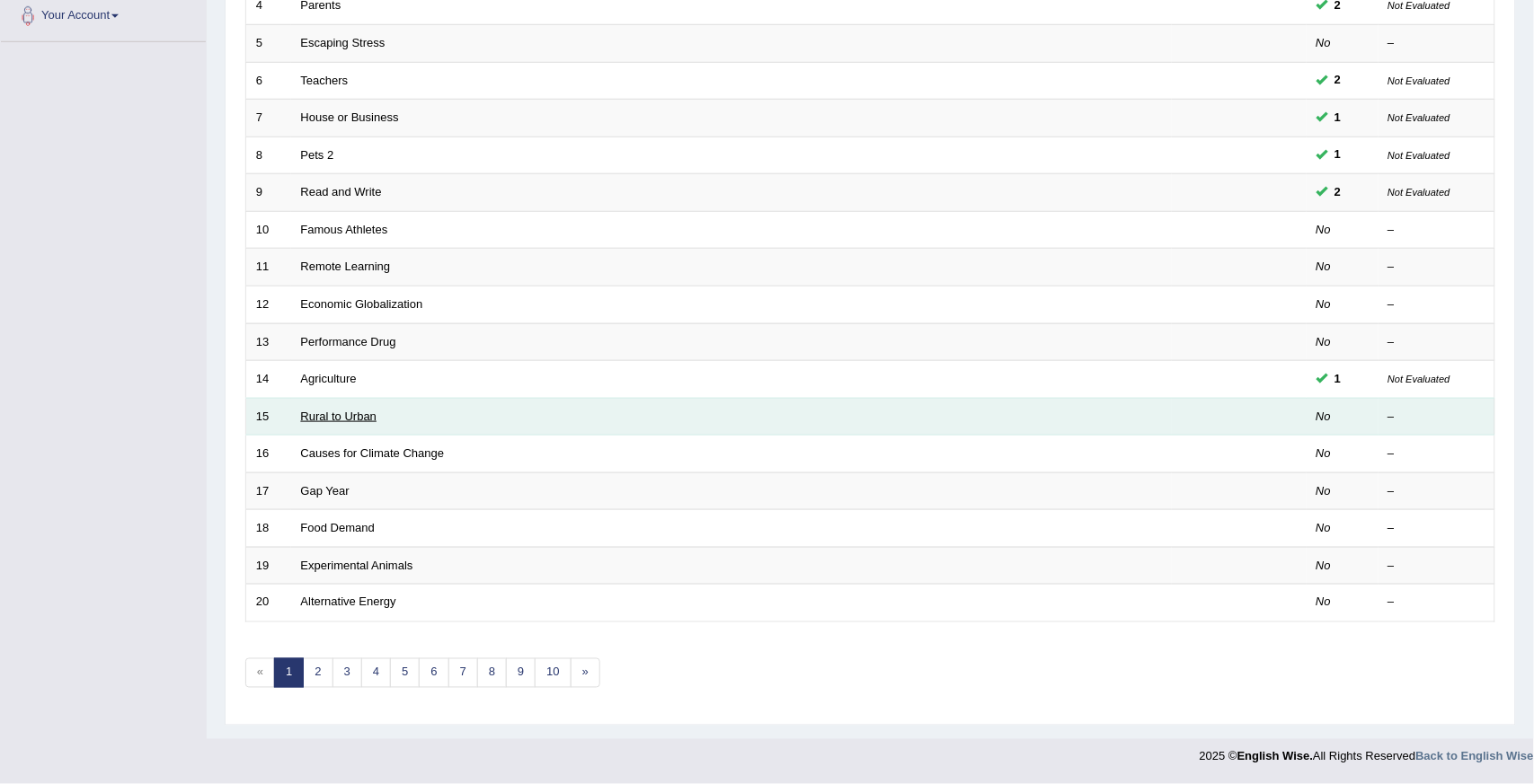
click at [311, 415] on link "Rural to Urban" at bounding box center [339, 417] width 76 height 14
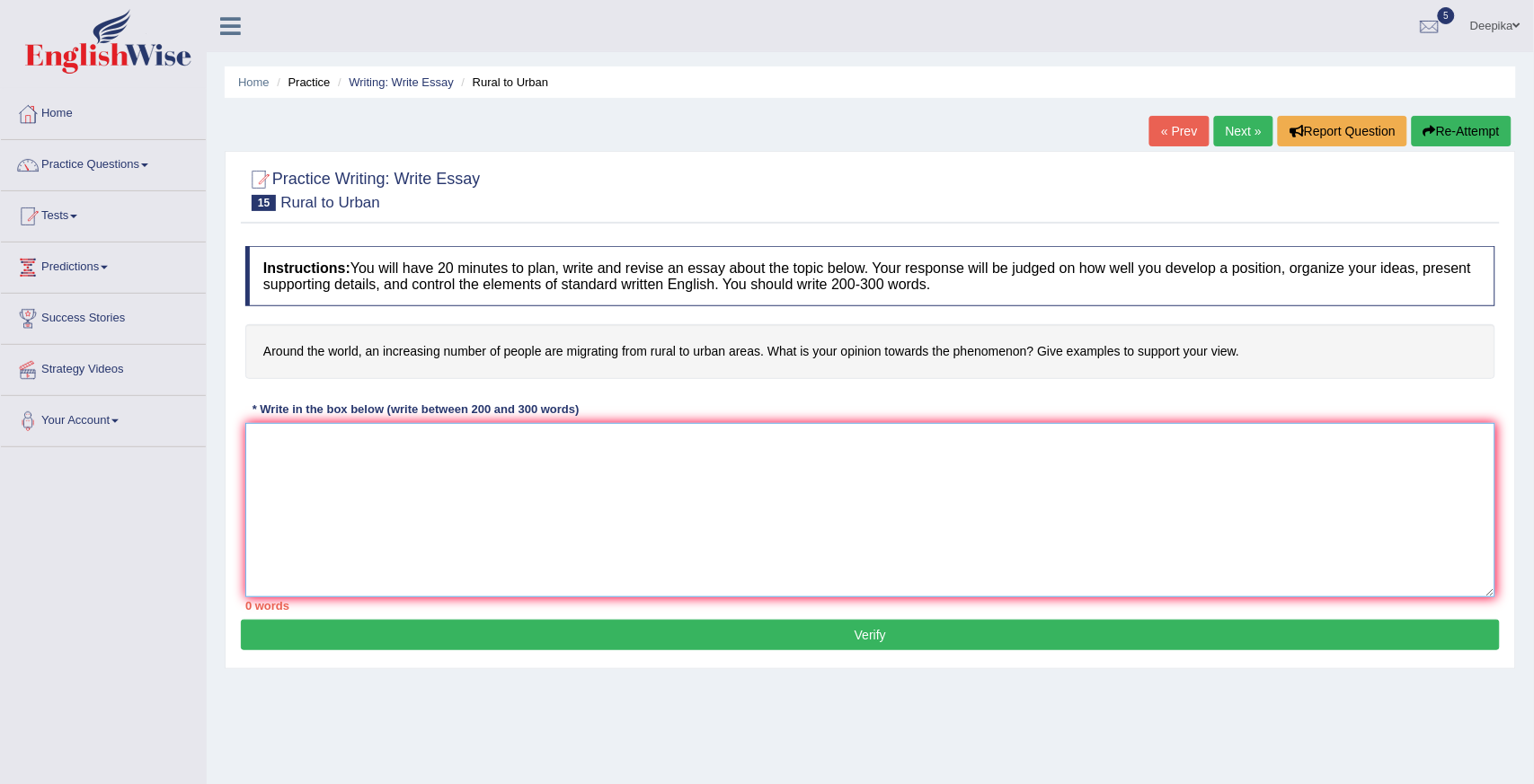
click at [256, 443] on textarea at bounding box center [869, 510] width 1250 height 174
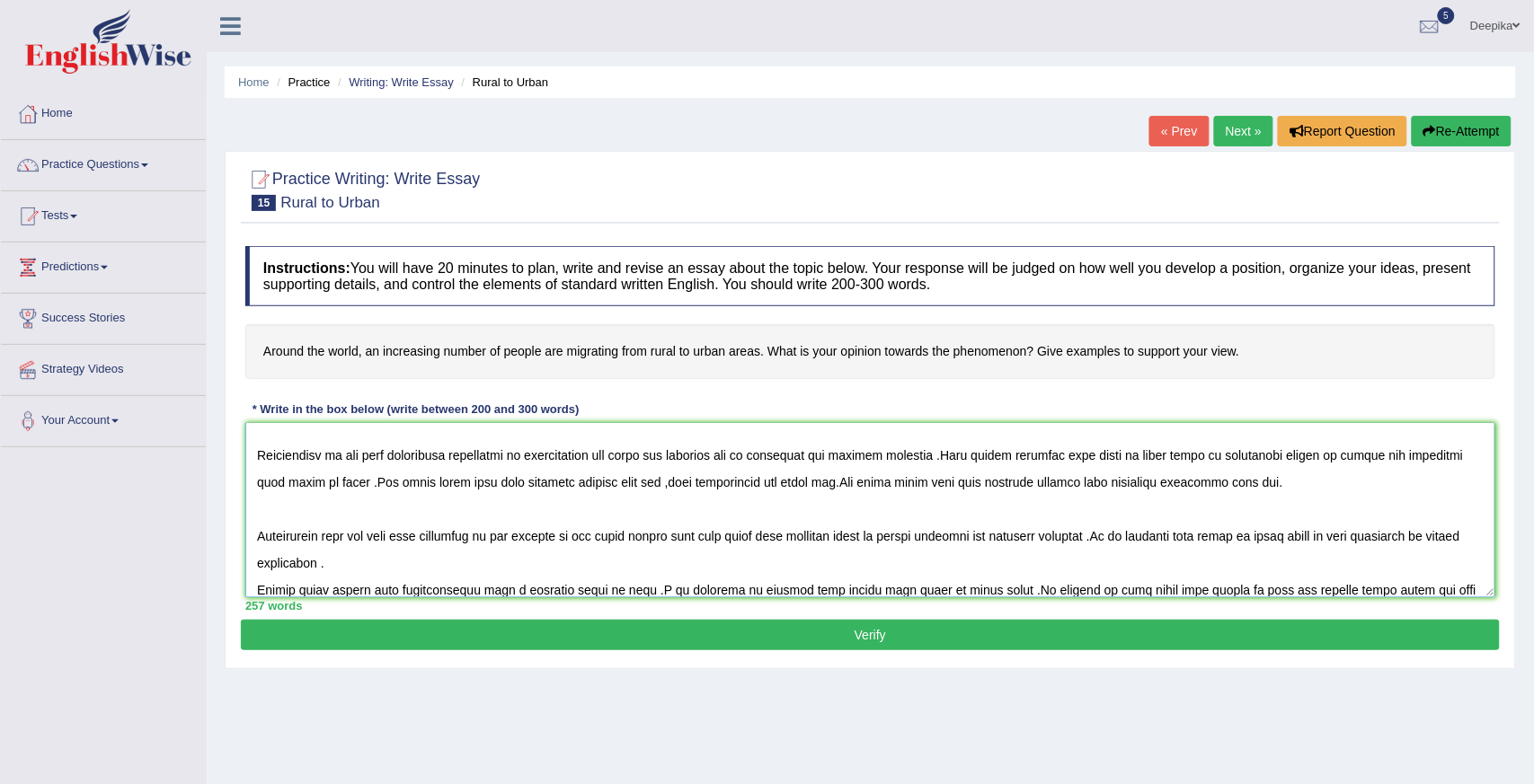
scroll to position [176, 0]
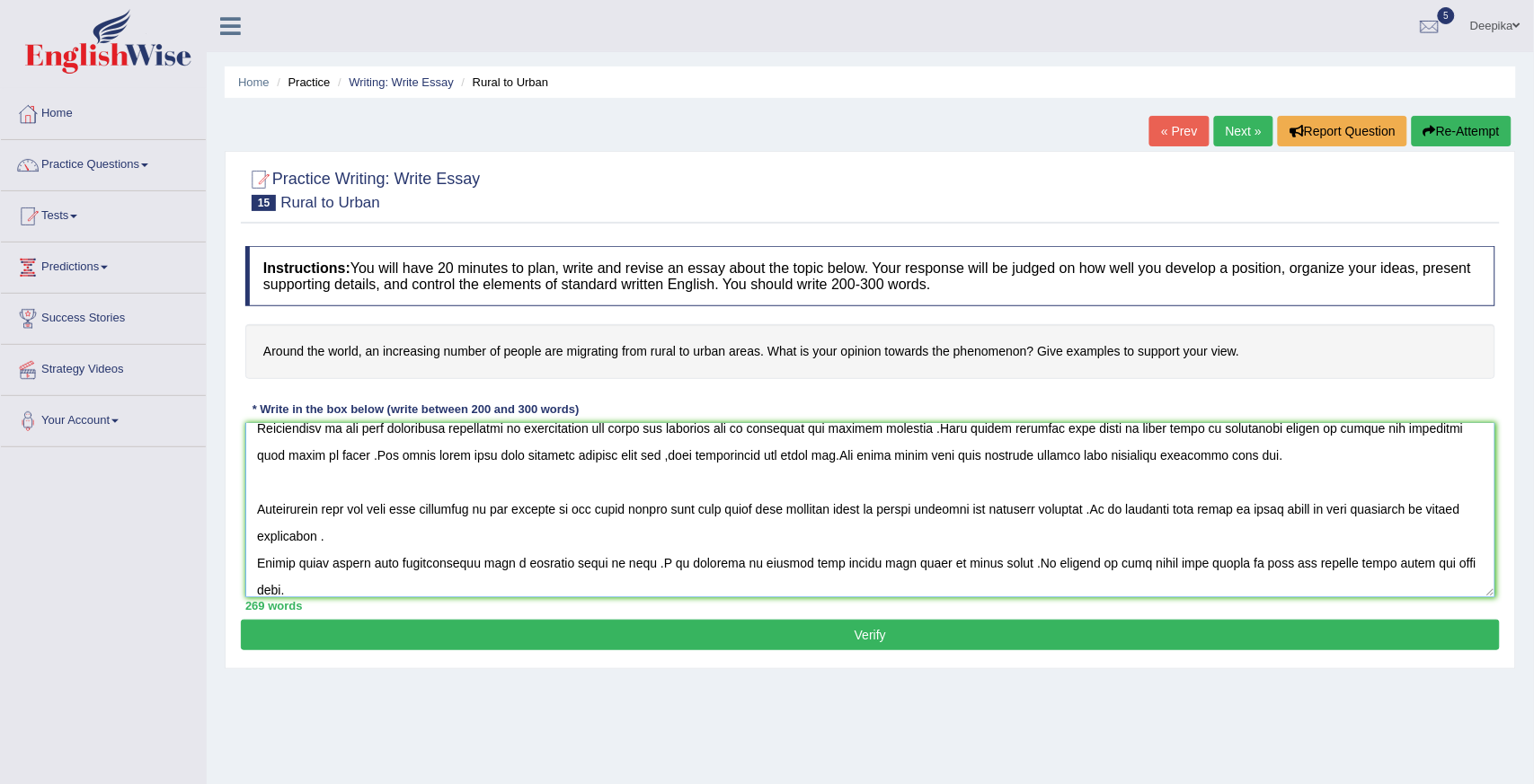
type textarea "This essay gives the information ofrural to urban [DOMAIN_NAME] the current era…"
click at [662, 640] on button "Verify" at bounding box center [870, 635] width 1258 height 31
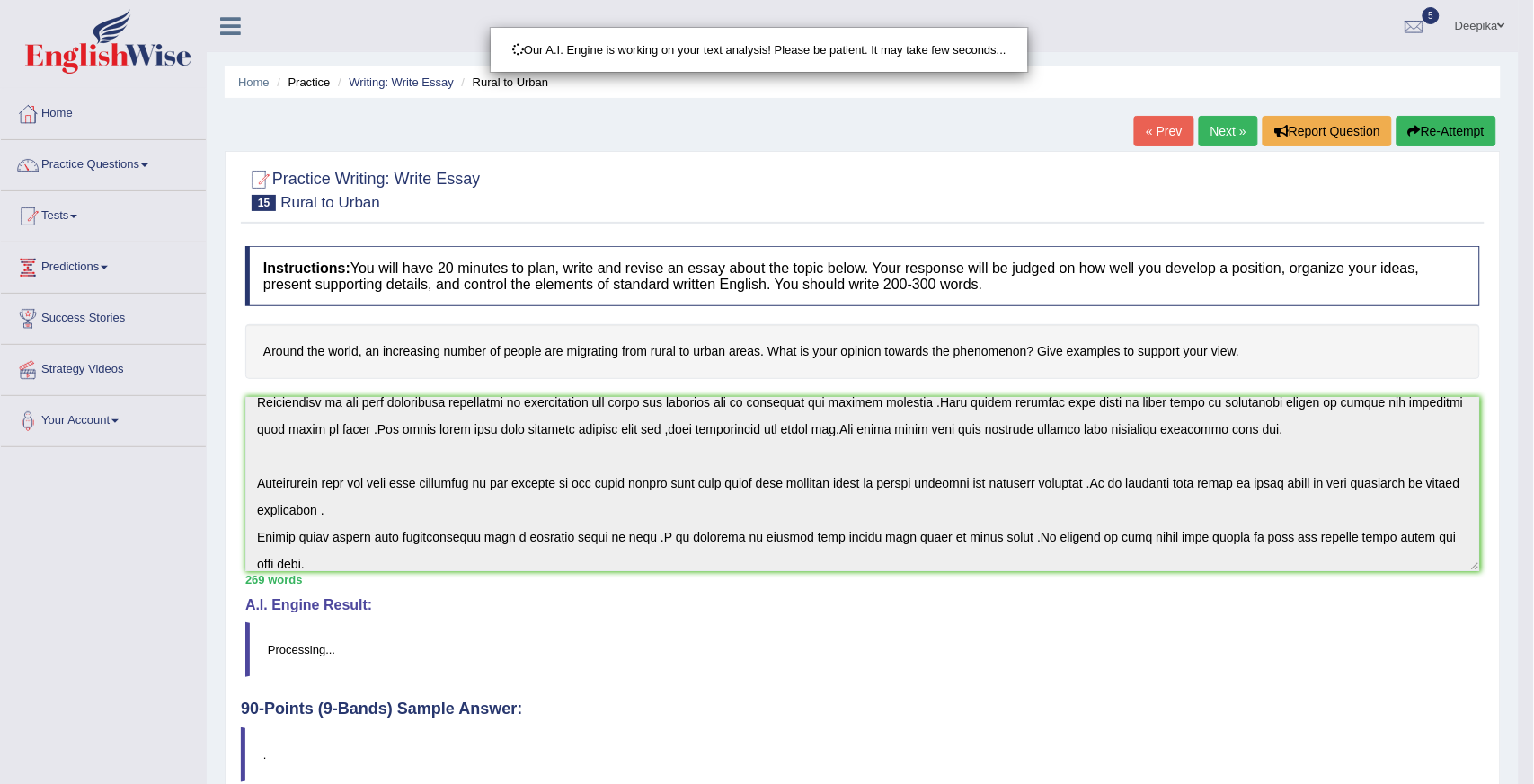
click at [1533, 746] on html "Toggle navigation Home Practice Questions Speaking Practice Read Aloud Repeat S…" at bounding box center [767, 392] width 1534 height 784
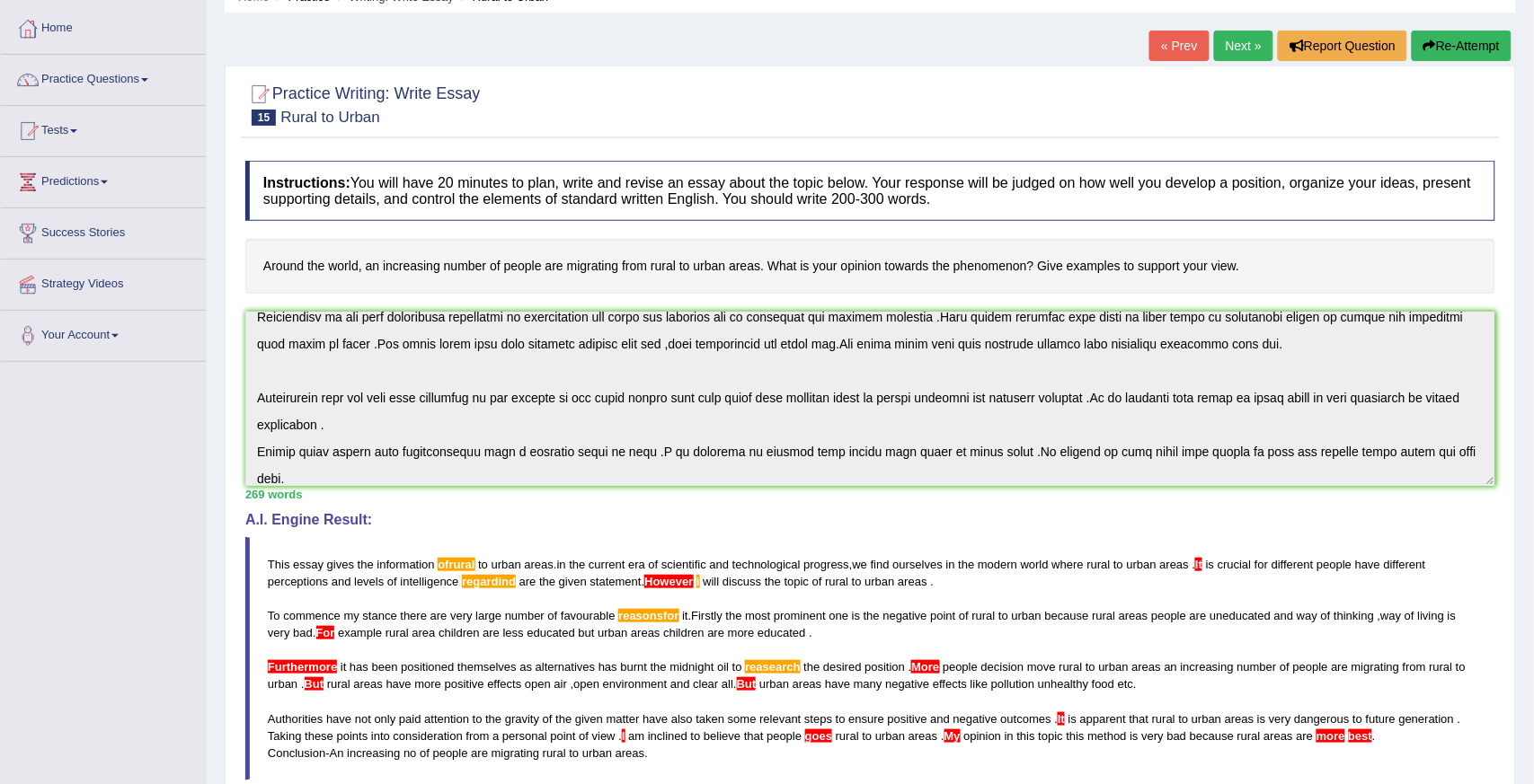
scroll to position [7, 0]
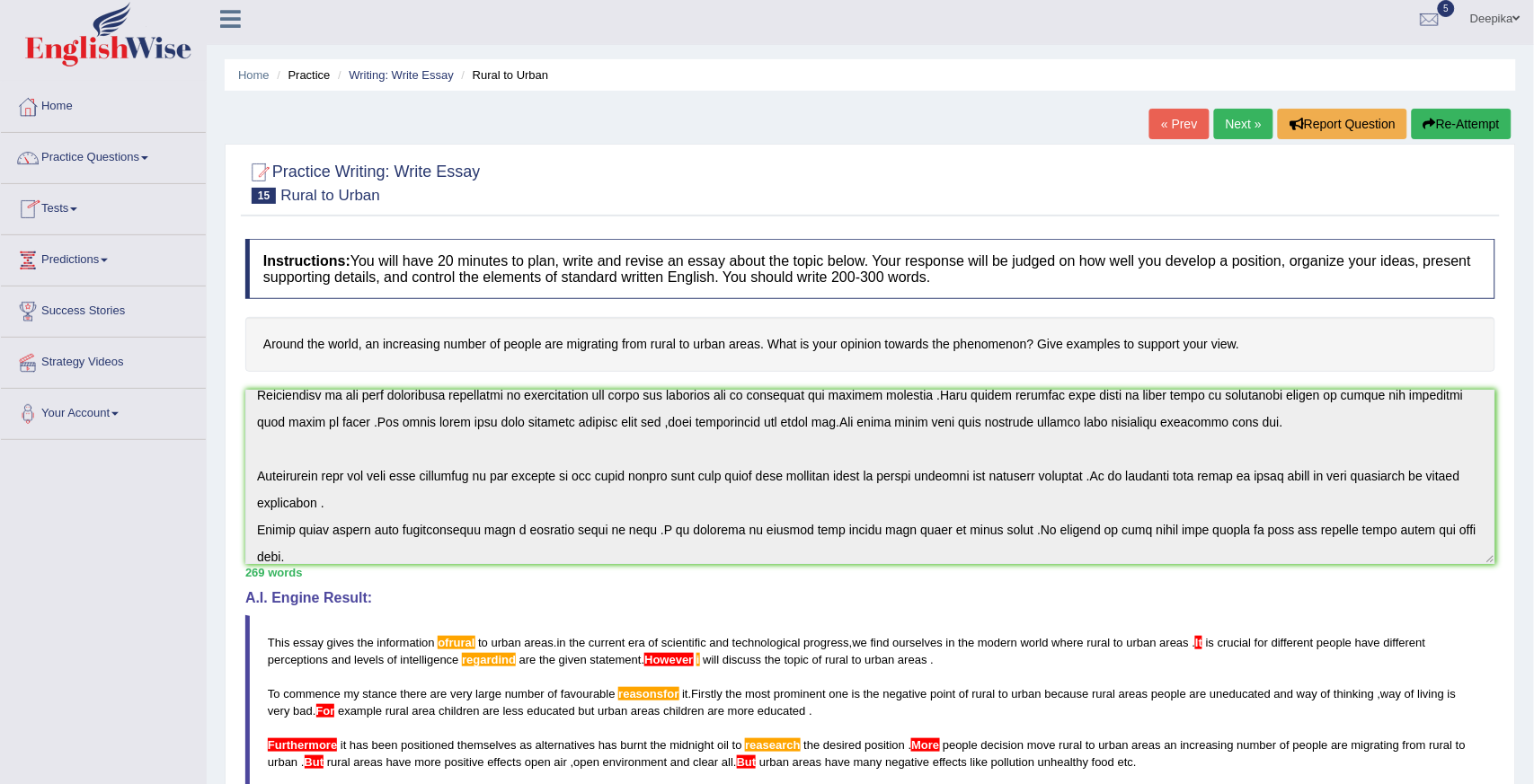
click at [75, 204] on link "Tests" at bounding box center [103, 205] width 204 height 44
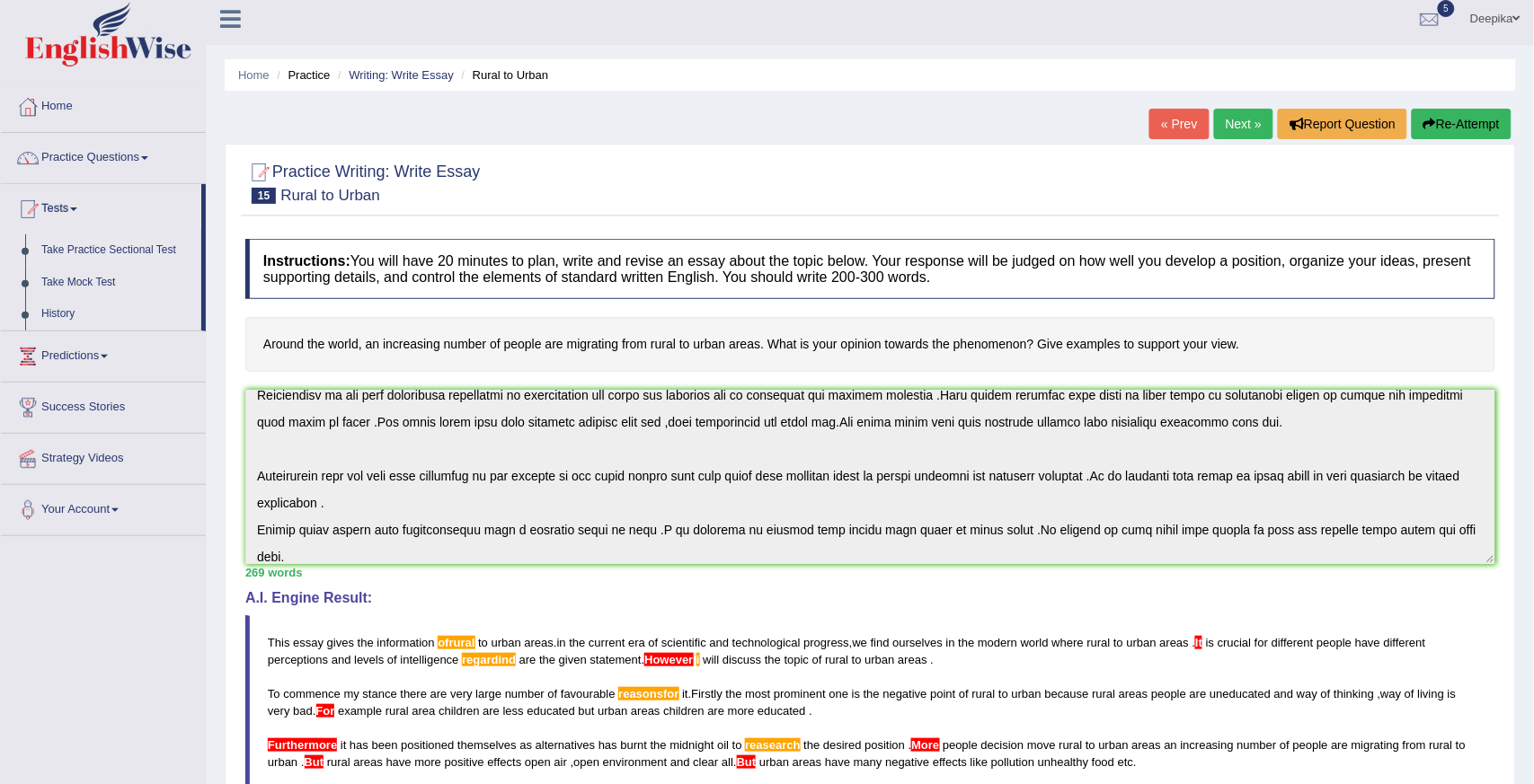
click at [73, 247] on link "Take Practice Sectional Test" at bounding box center [118, 250] width 168 height 33
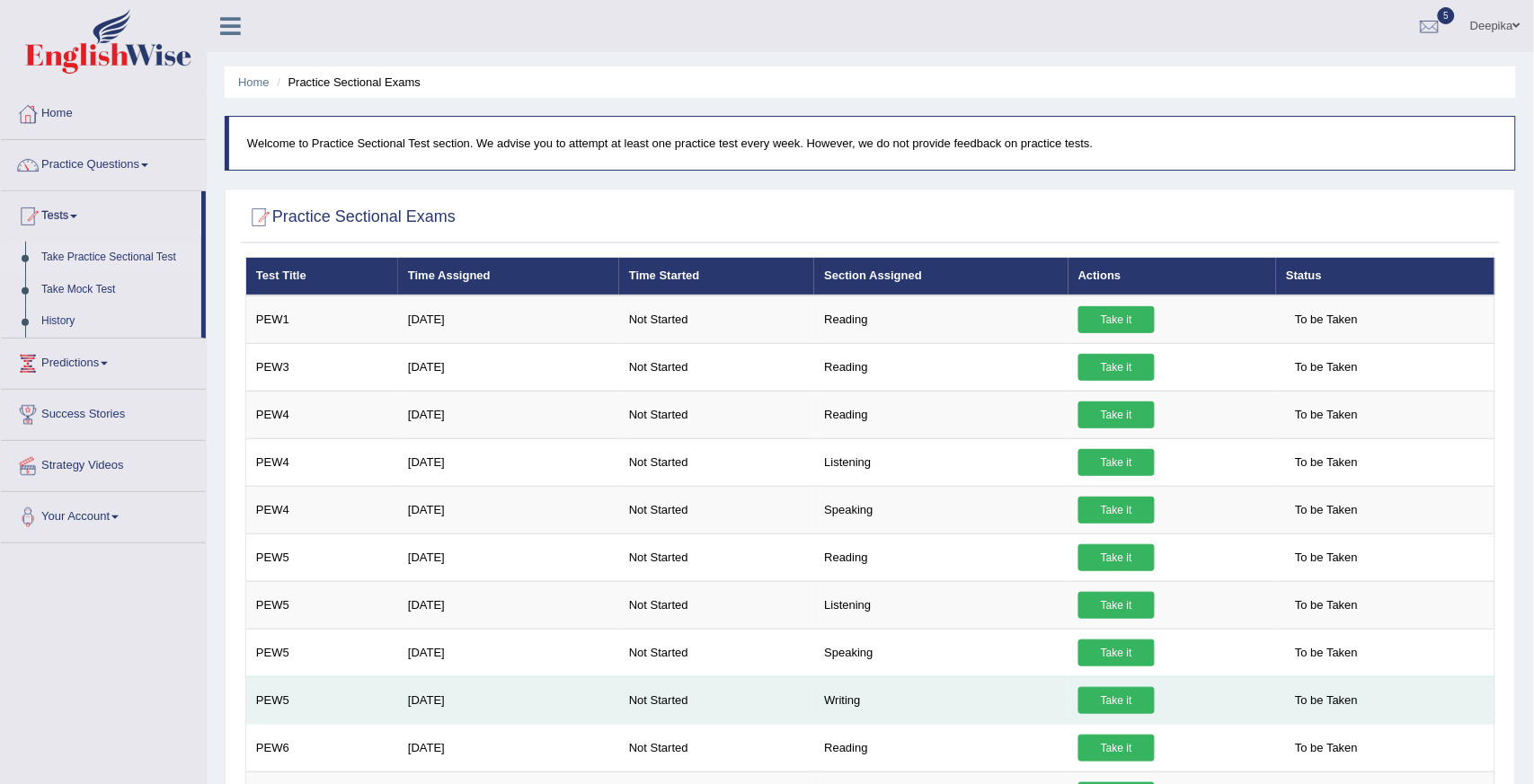
click at [1118, 696] on link "Take it" at bounding box center [1116, 700] width 76 height 27
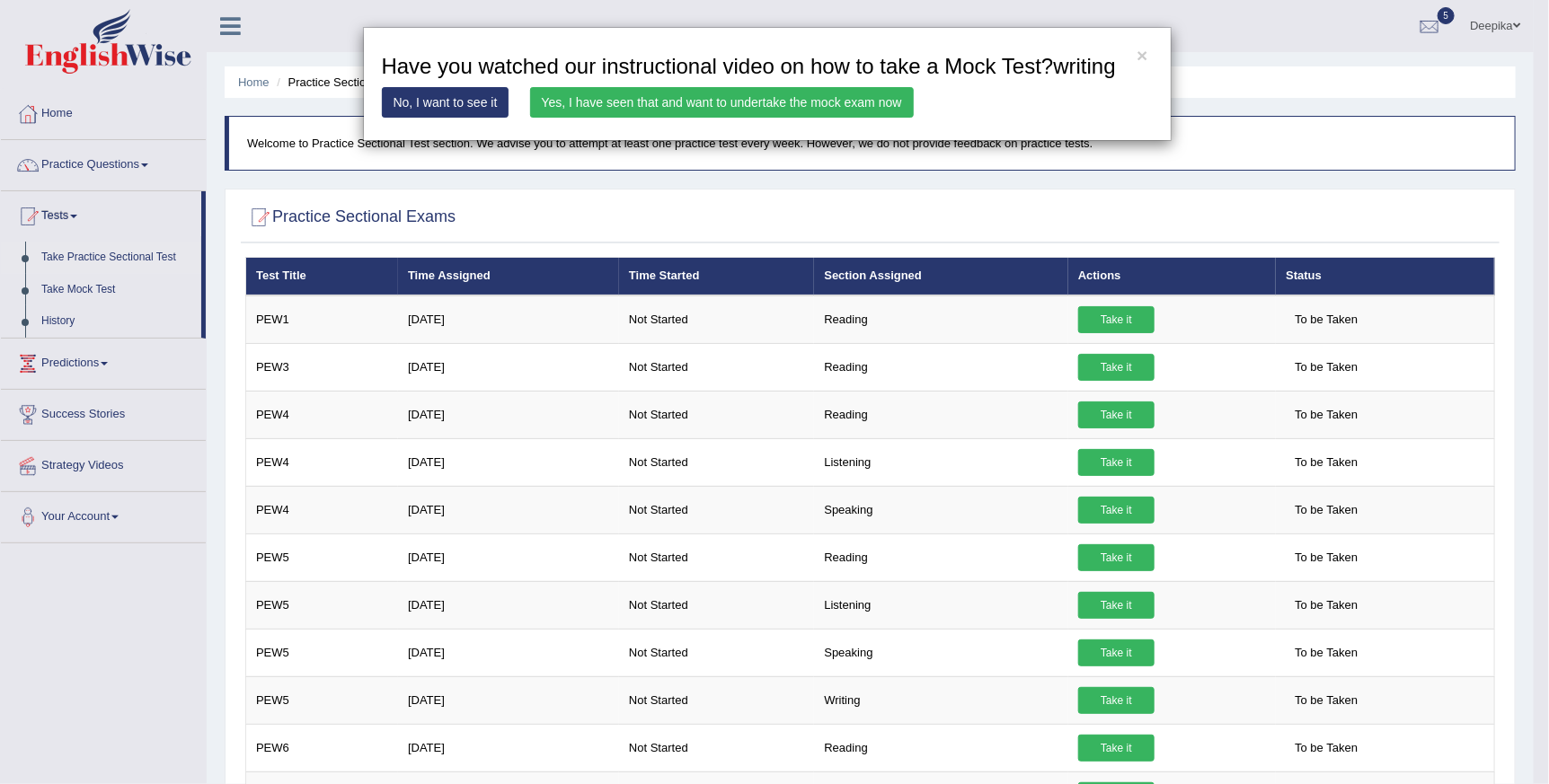
click at [766, 109] on link "Yes, I have seen that and want to undertake the mock exam now" at bounding box center [722, 102] width 383 height 31
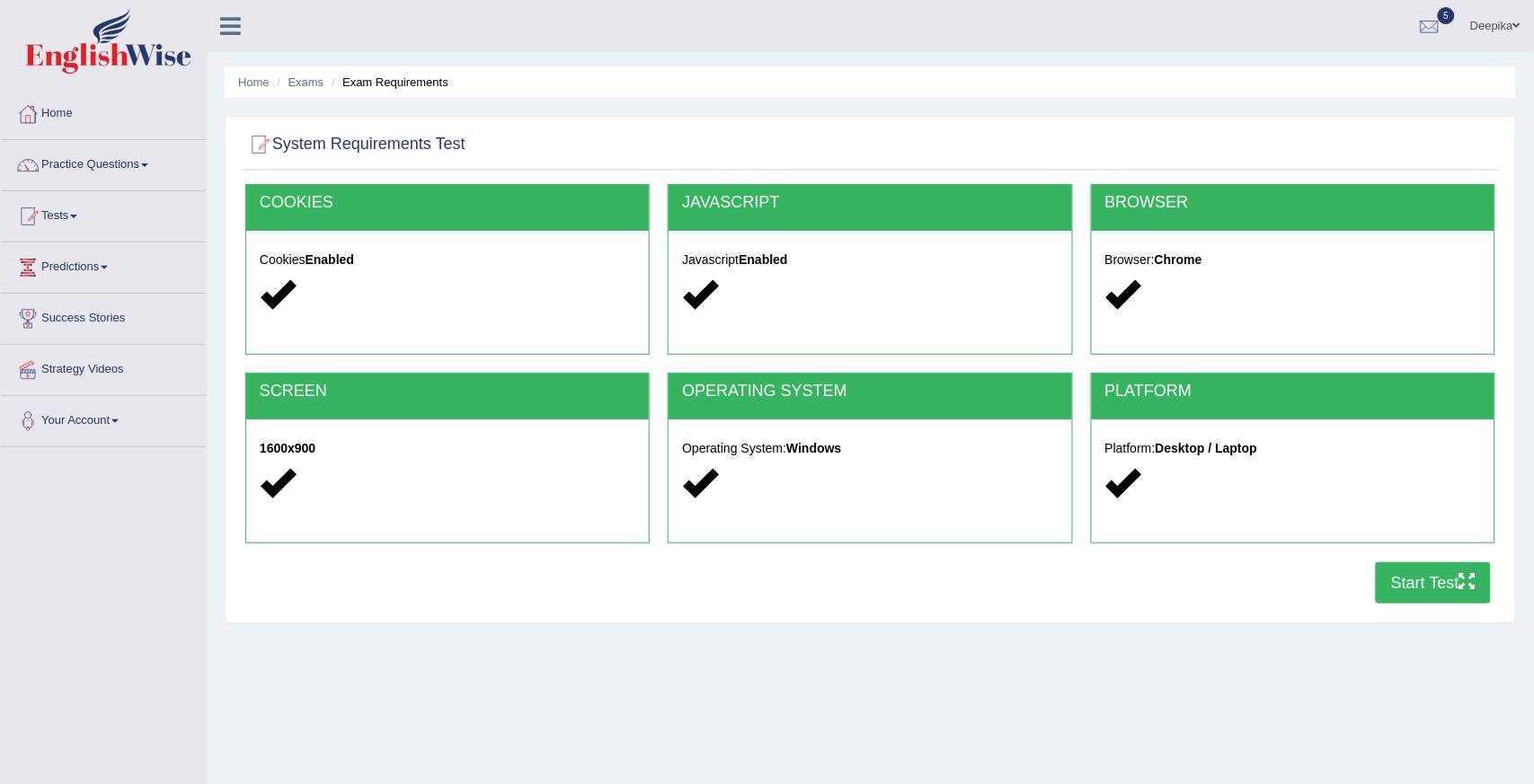
click at [1430, 581] on button "Start Test" at bounding box center [1433, 583] width 115 height 41
